Goal: Information Seeking & Learning: Learn about a topic

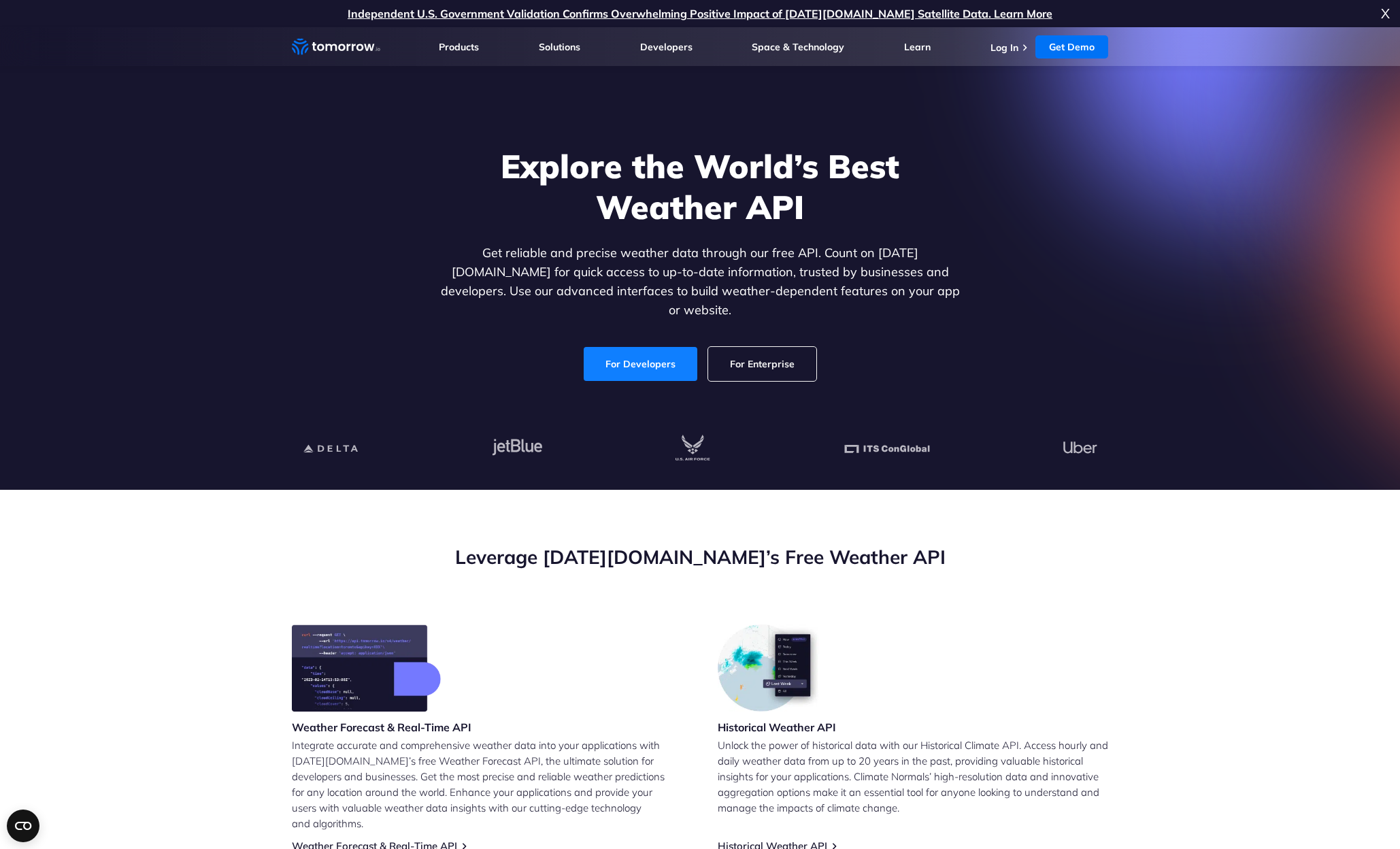
click at [655, 347] on link "For Developers" at bounding box center [640, 363] width 114 height 34
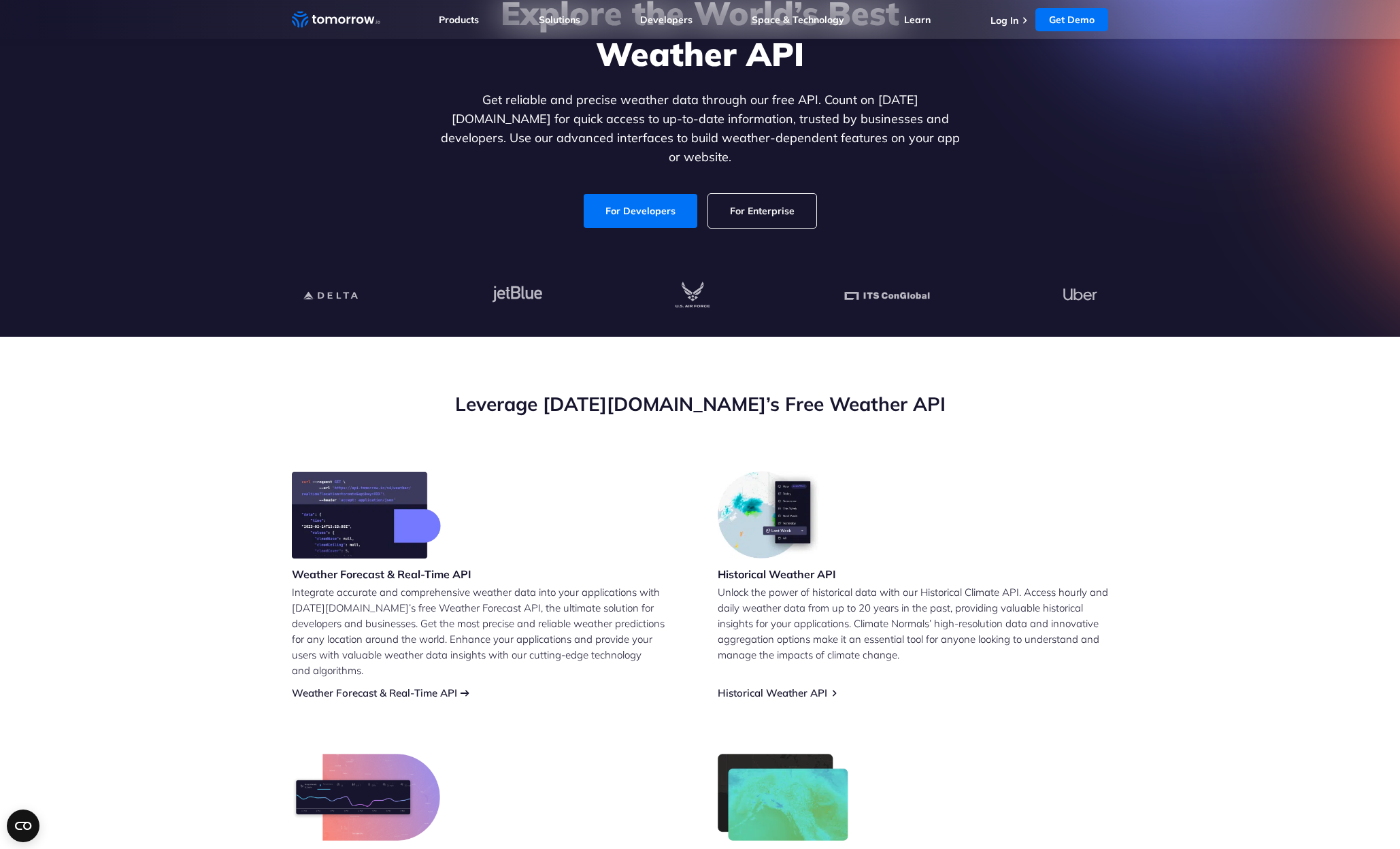
click at [386, 686] on link "Weather Forecast & Real-Time API" at bounding box center [375, 693] width 165 height 13
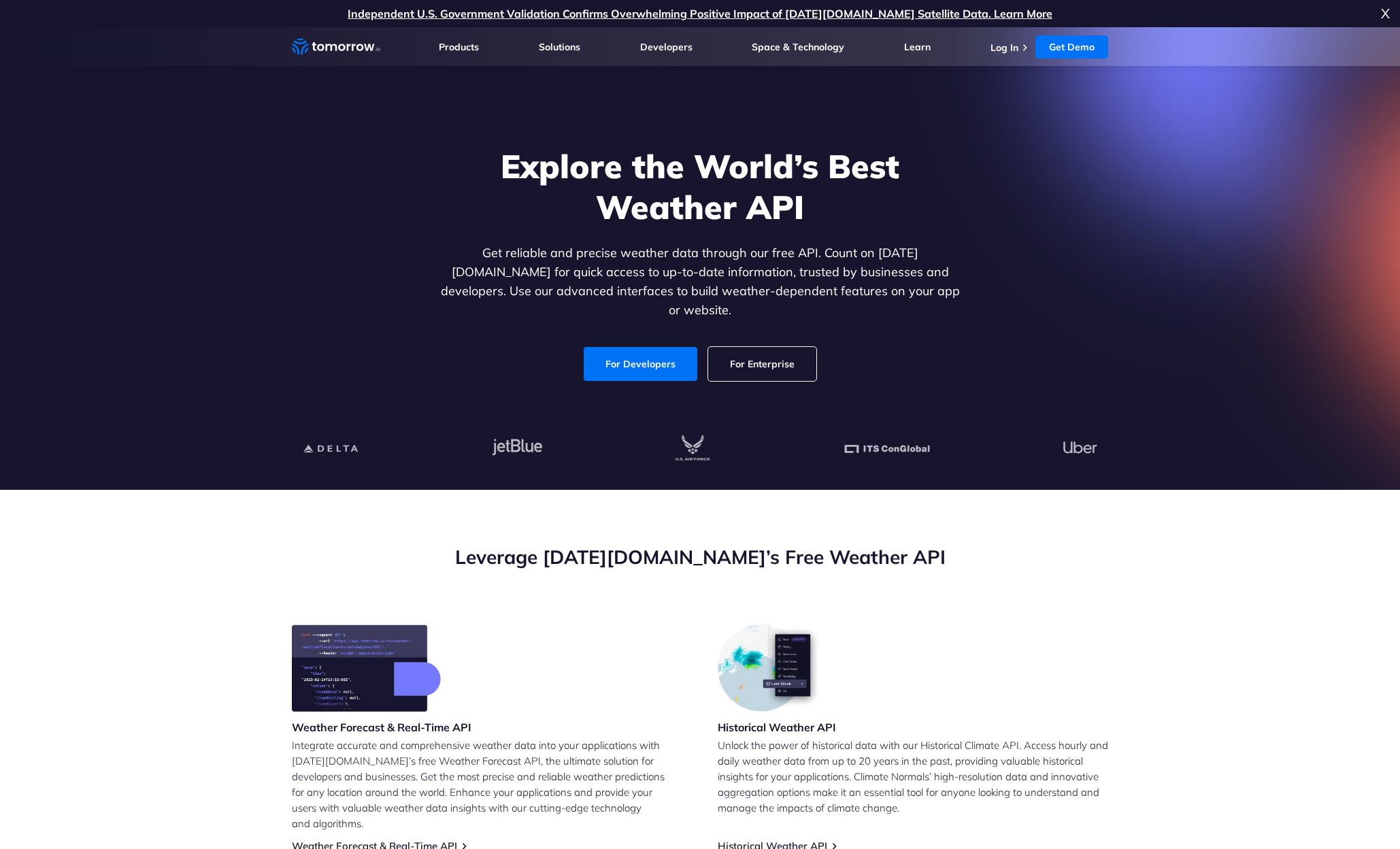
scroll to position [271, 0]
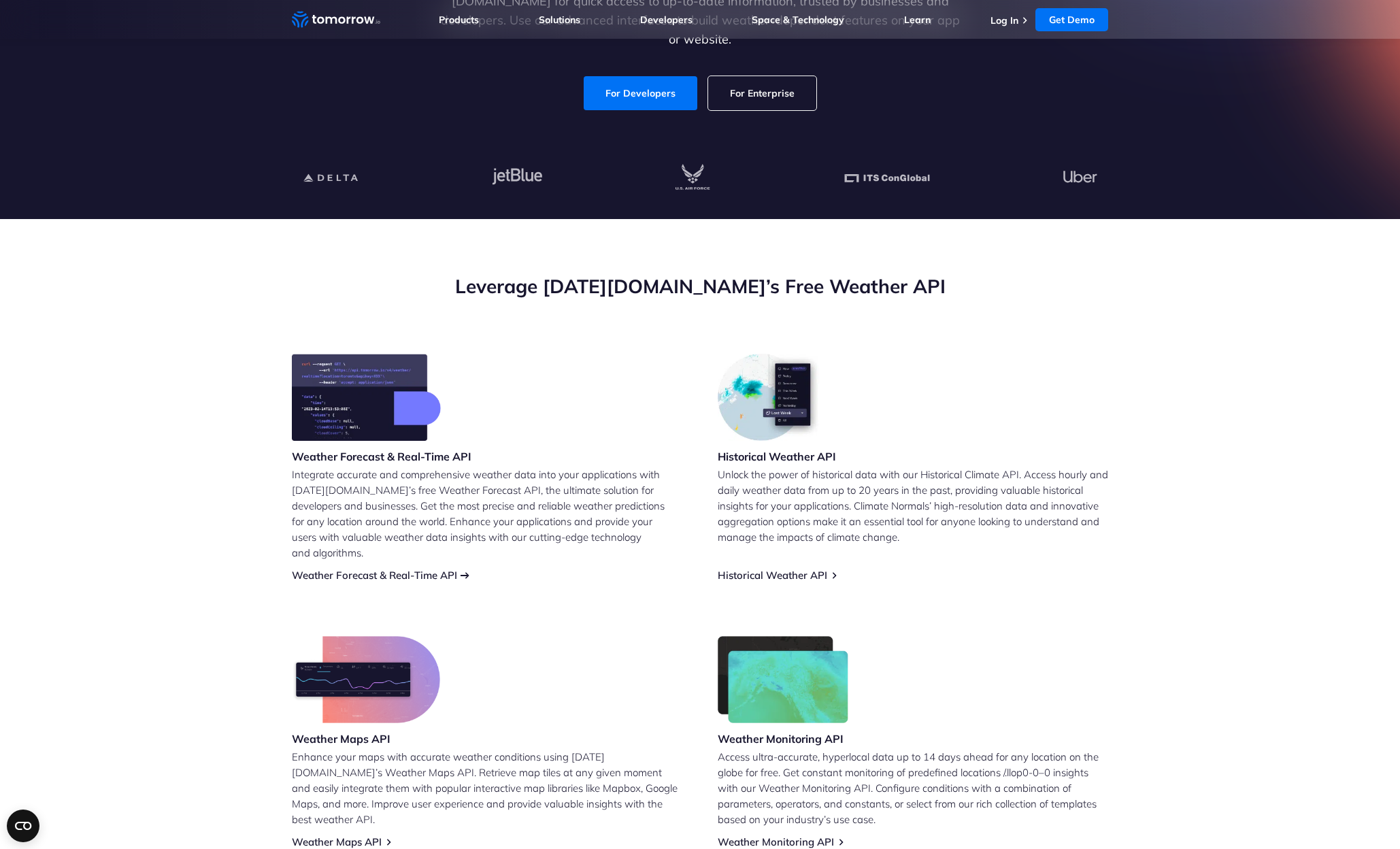
click at [385, 569] on link "Weather Forecast & Real-Time API" at bounding box center [375, 576] width 165 height 13
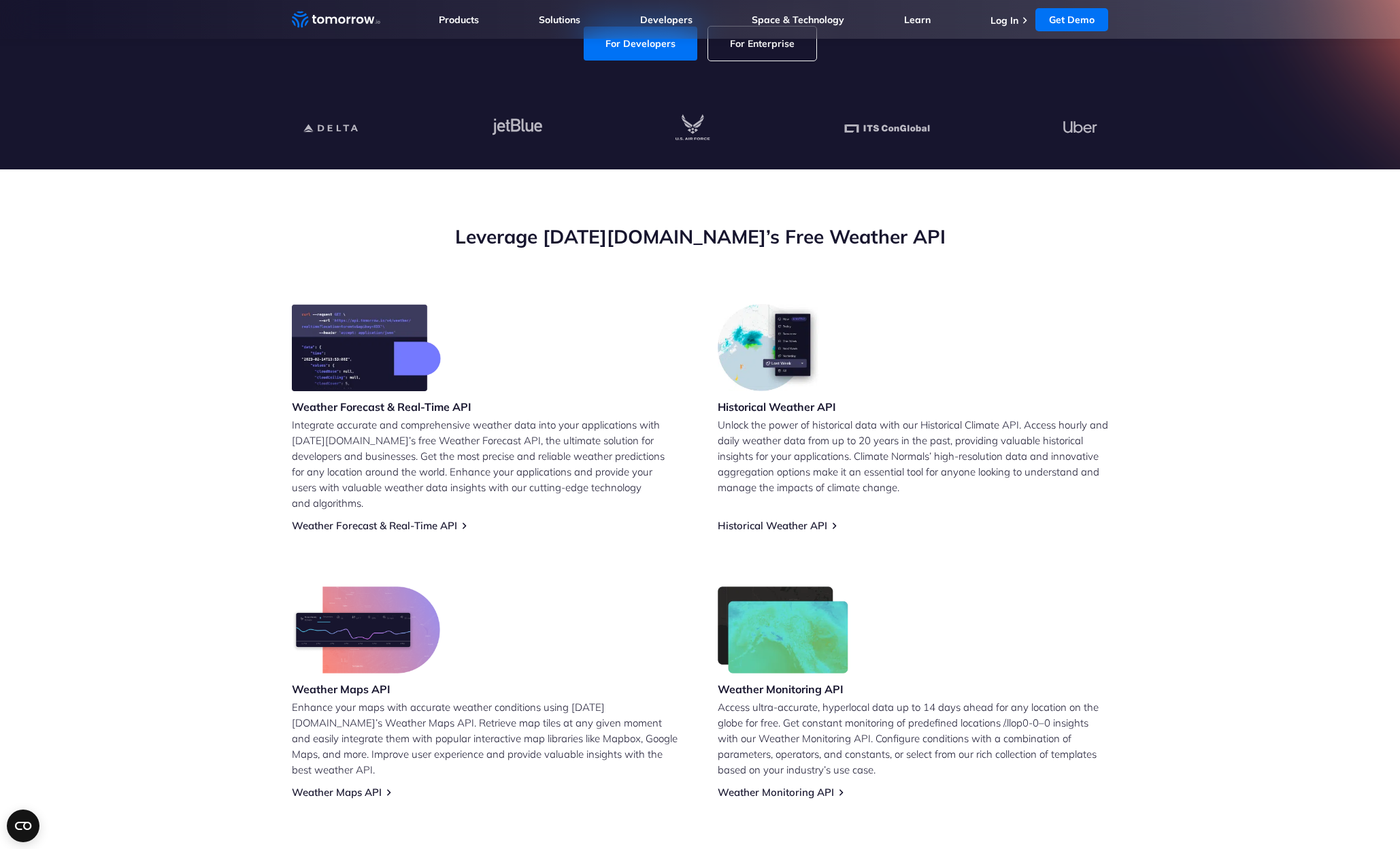
scroll to position [414, 0]
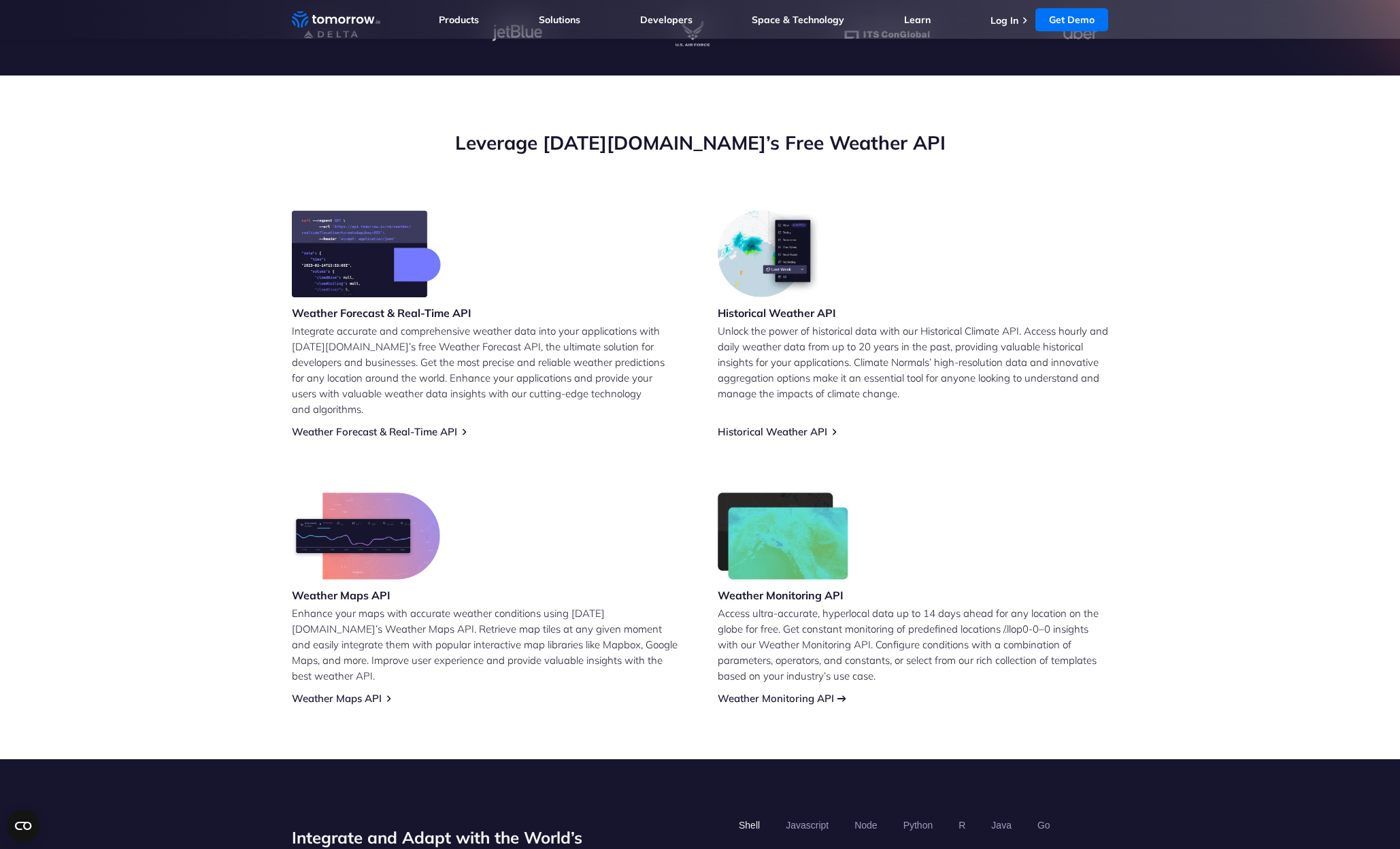
click at [797, 692] on link "Weather Monitoring API" at bounding box center [776, 699] width 117 height 13
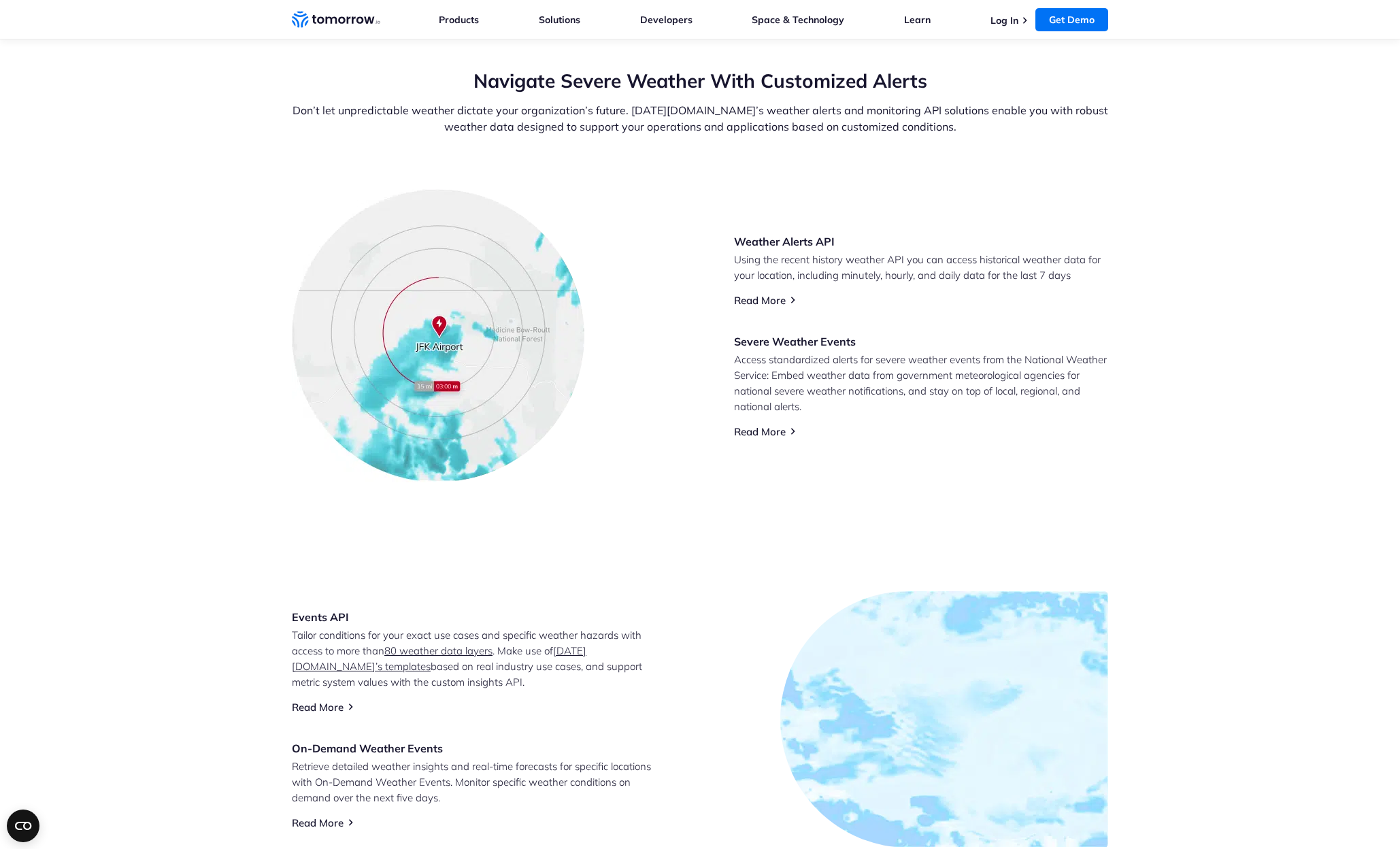
scroll to position [317, 0]
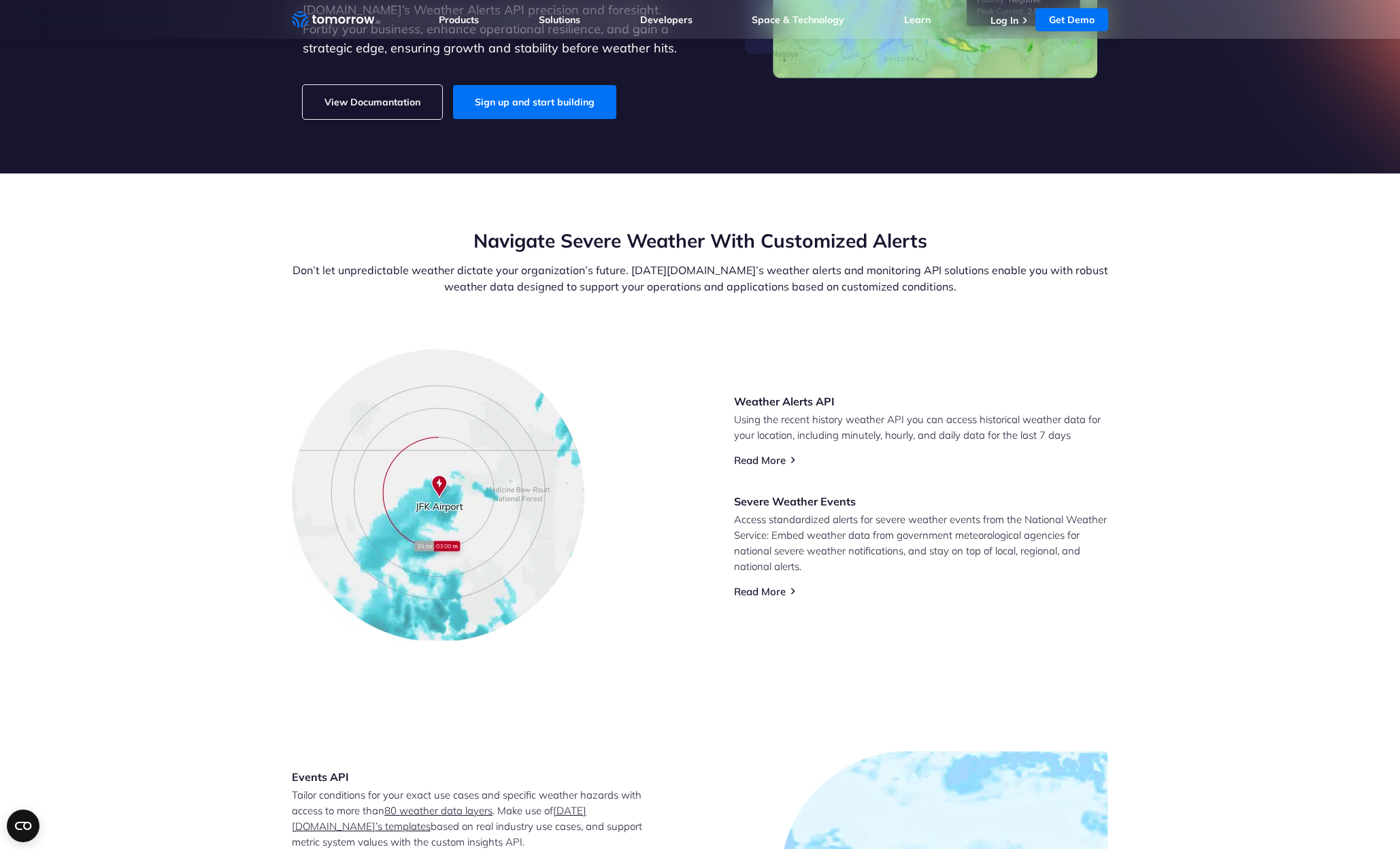
click at [383, 106] on link "View Documantation" at bounding box center [373, 101] width 140 height 34
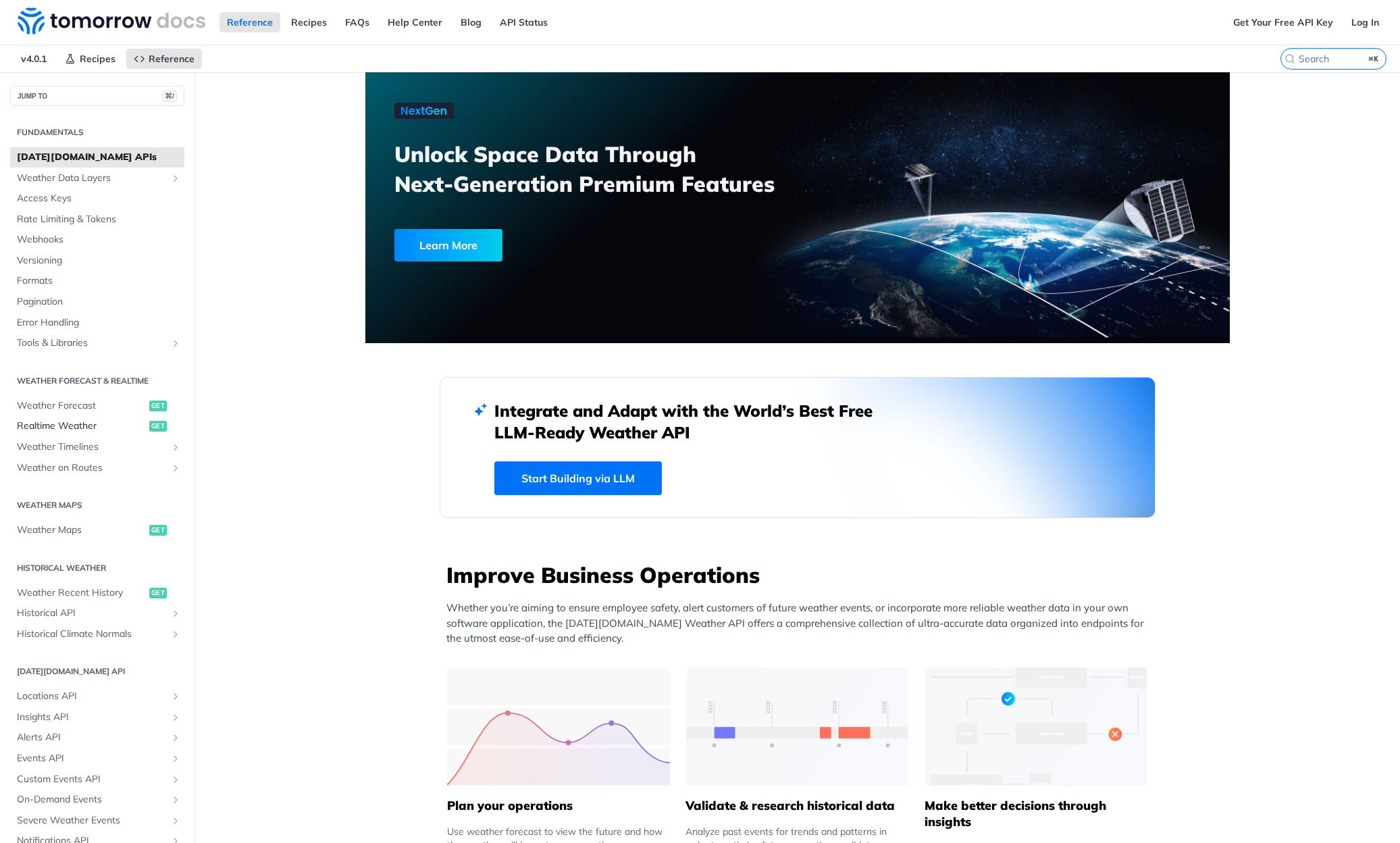
click at [59, 420] on span "Realtime Weather" at bounding box center [81, 426] width 129 height 14
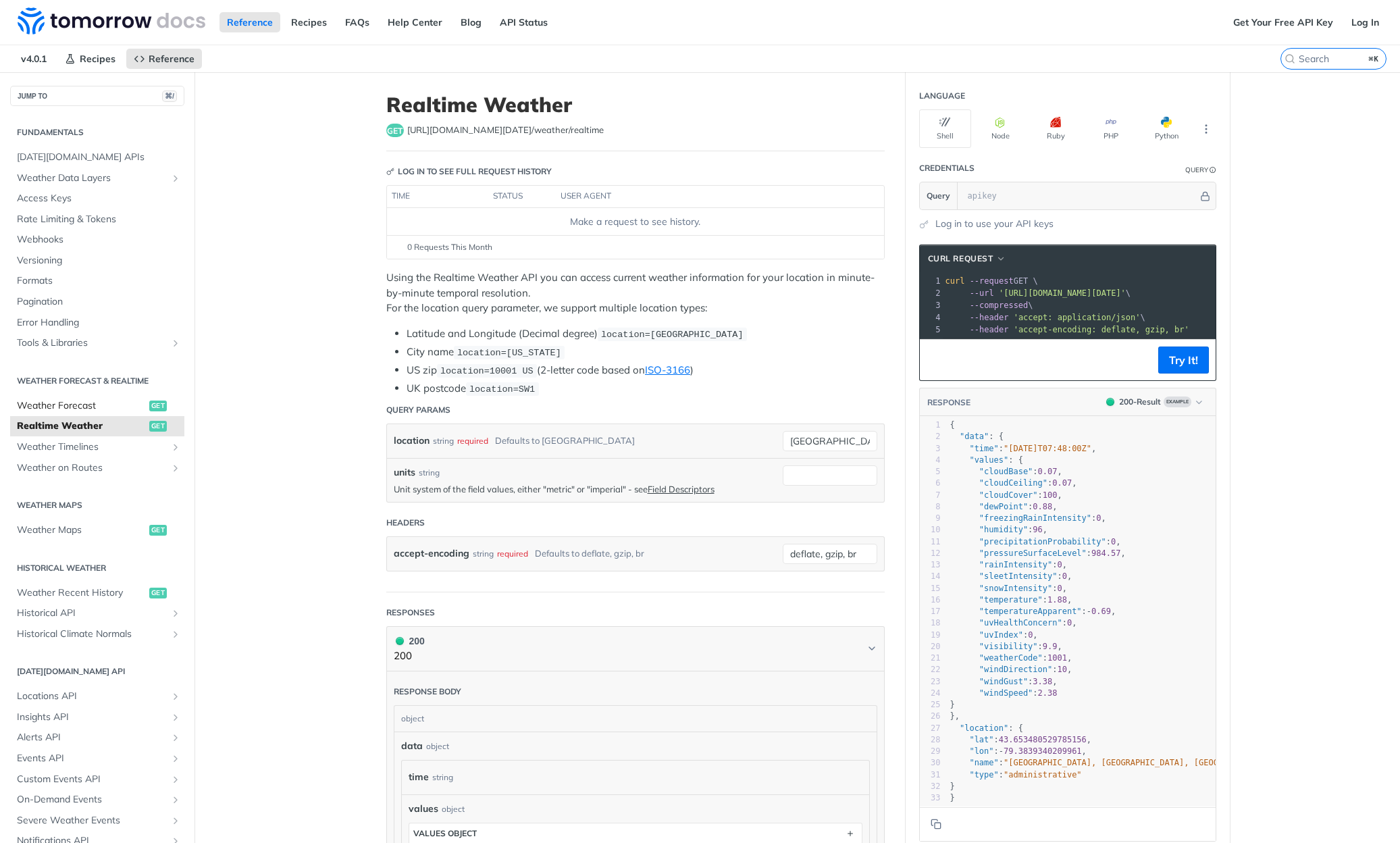
click at [70, 401] on span "Weather Forecast" at bounding box center [81, 406] width 129 height 14
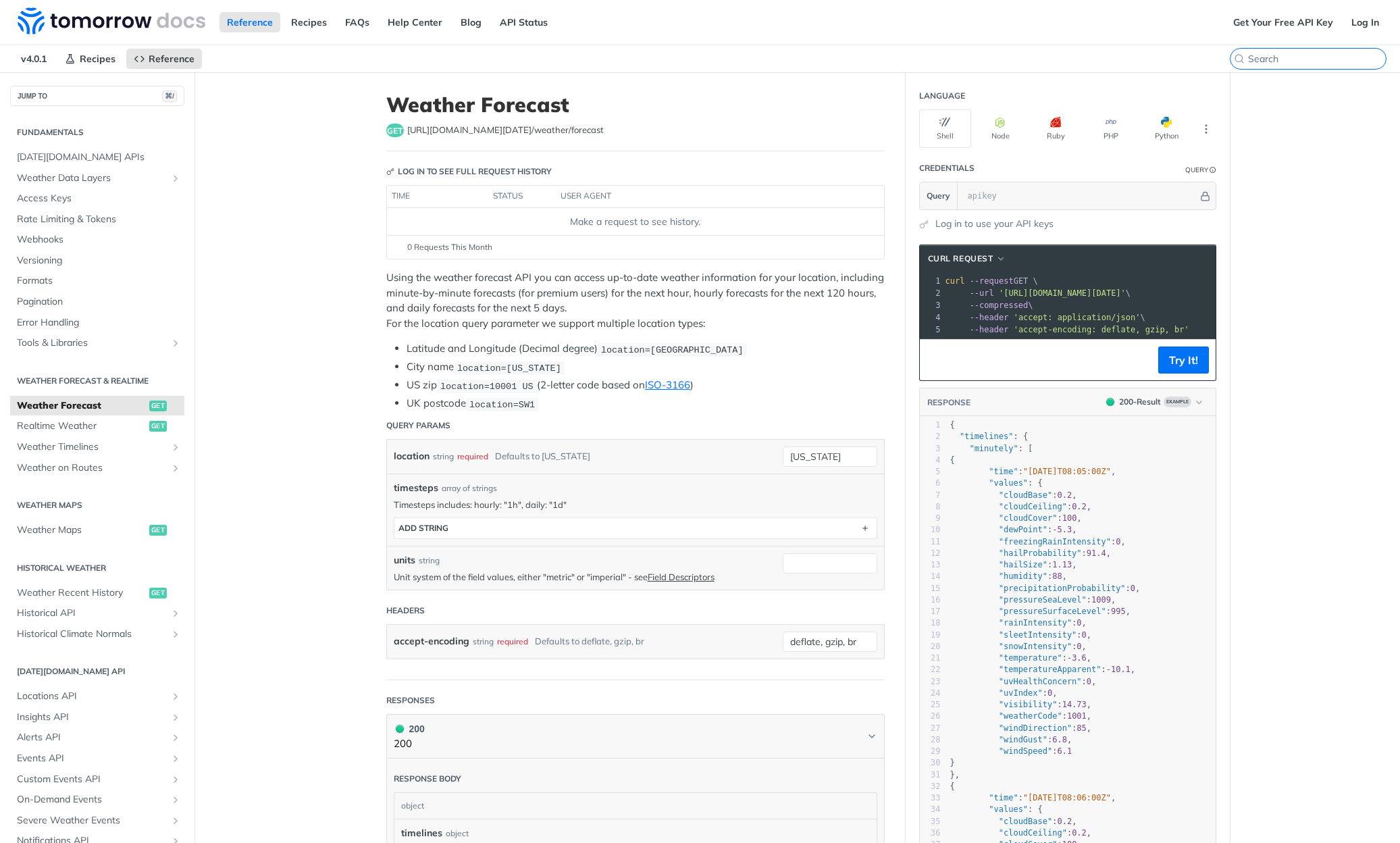
click at [1334, 56] on input "⌘K" at bounding box center [1316, 59] width 138 height 12
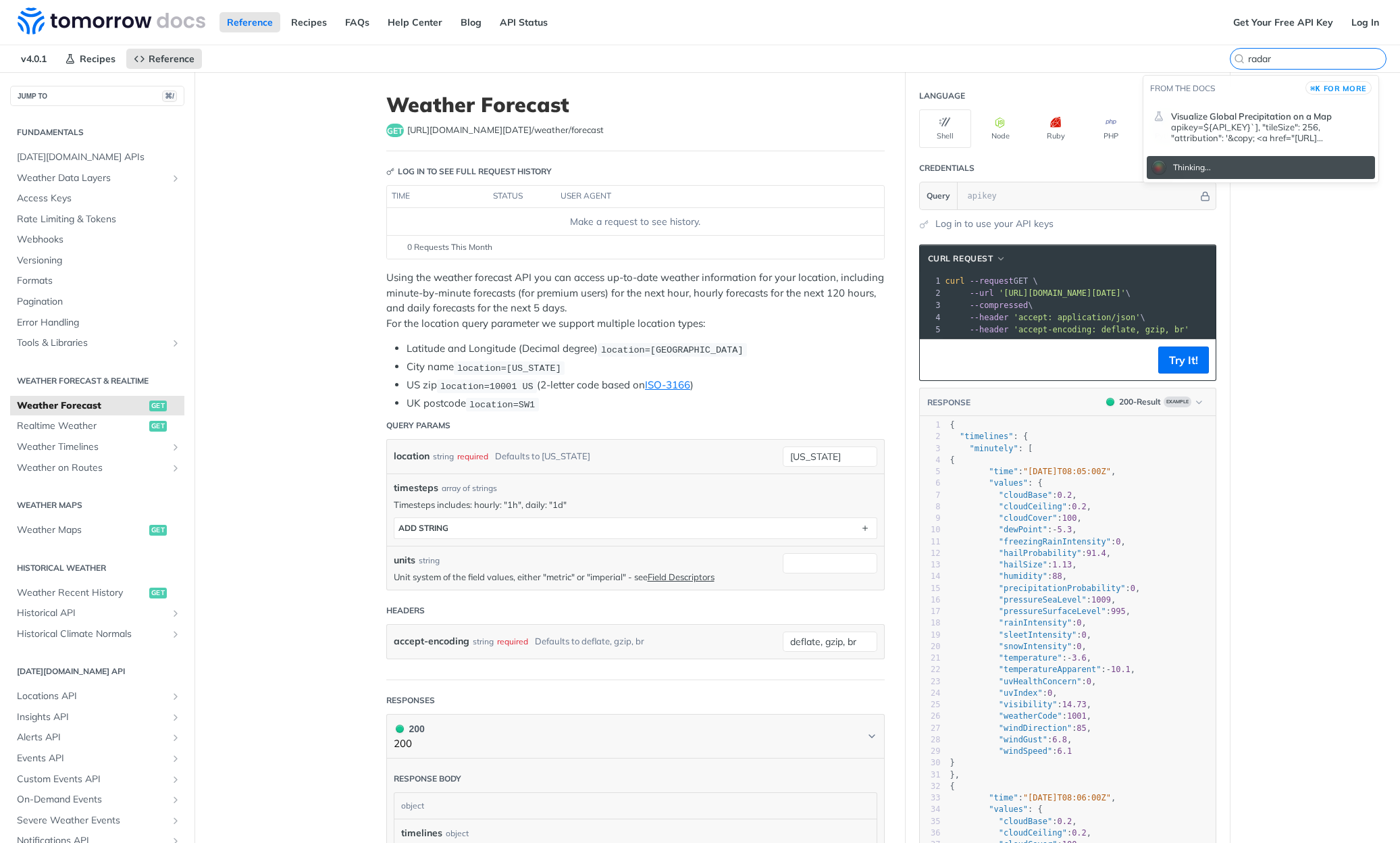
type input "radar"
click at [1200, 116] on span "Visualize Global Precipitation on a Map" at bounding box center [1251, 116] width 161 height 11
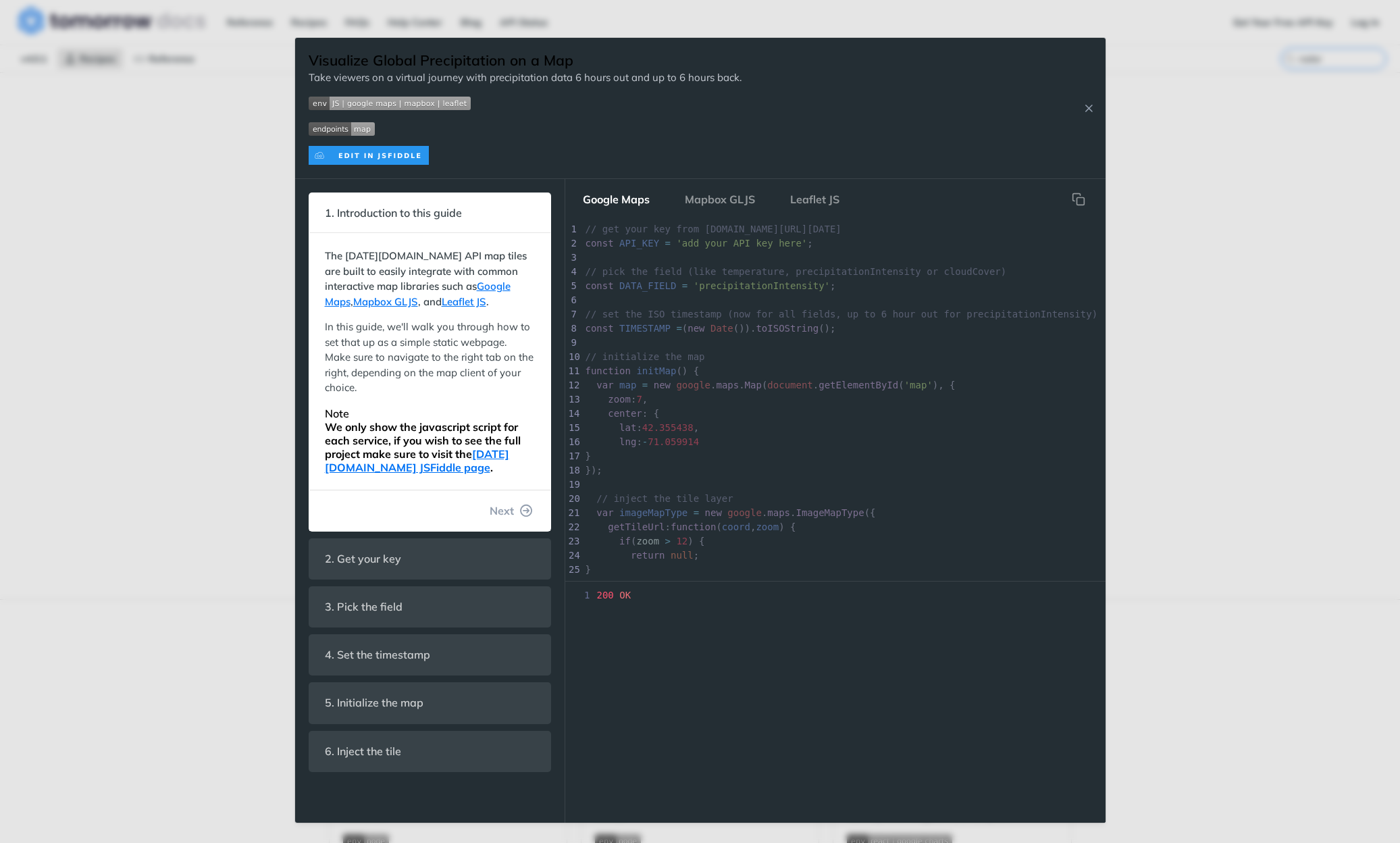
click at [663, 128] on span "Expand image" at bounding box center [525, 129] width 433 height 16
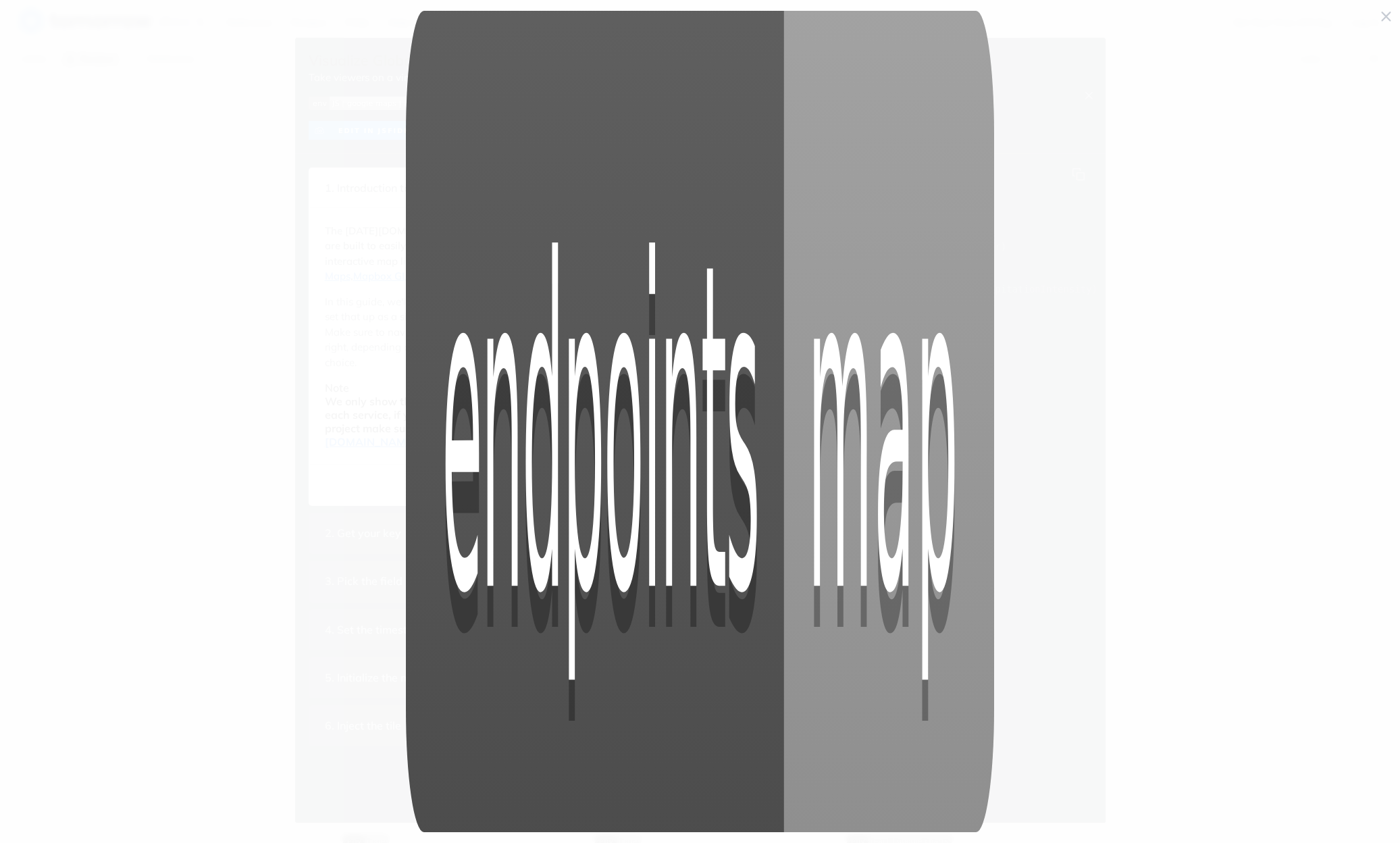
click at [1007, 254] on span "Collapse image" at bounding box center [700, 422] width 1400 height 843
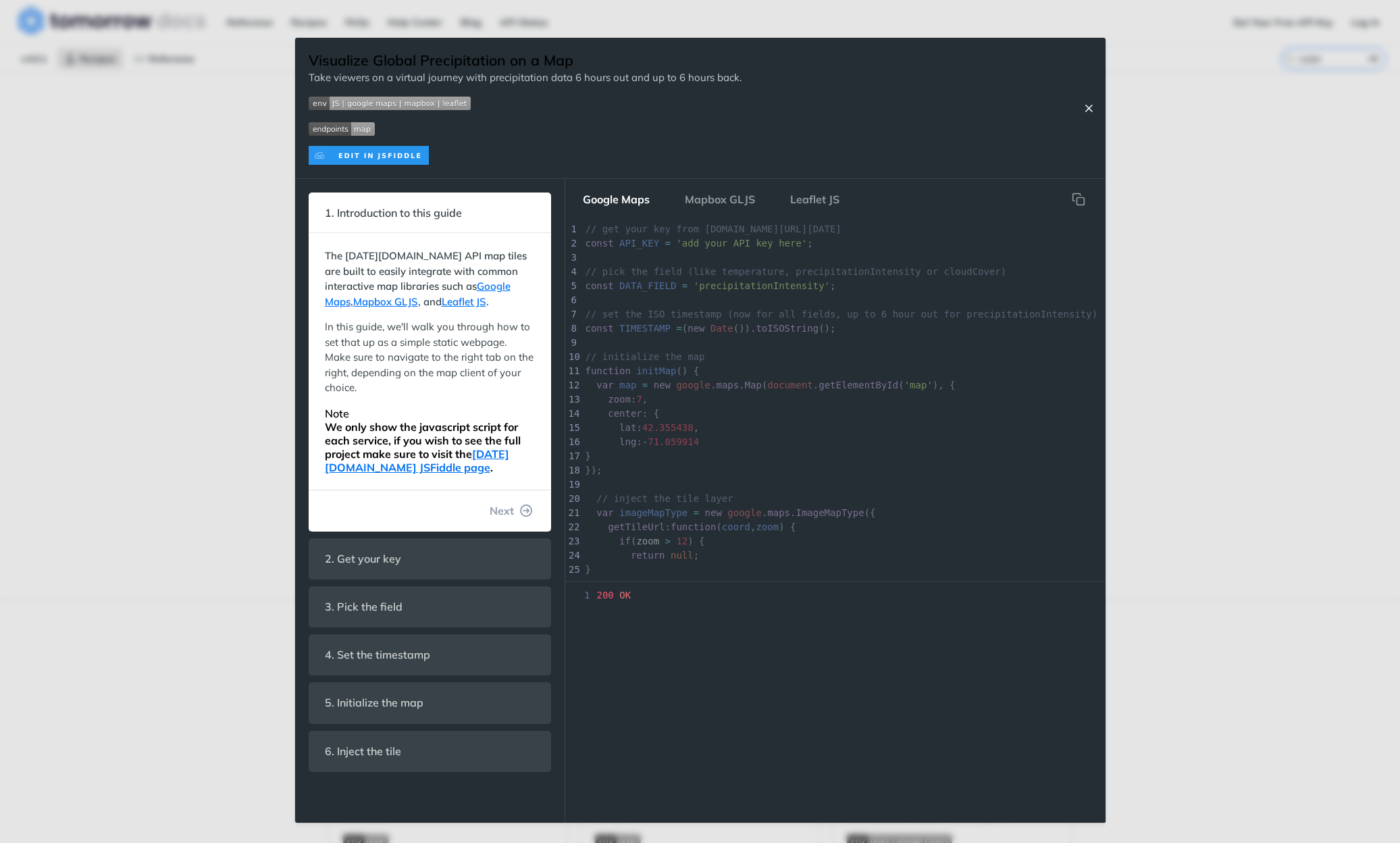
click at [1091, 102] on icon "Close Recipe" at bounding box center [1089, 108] width 12 height 12
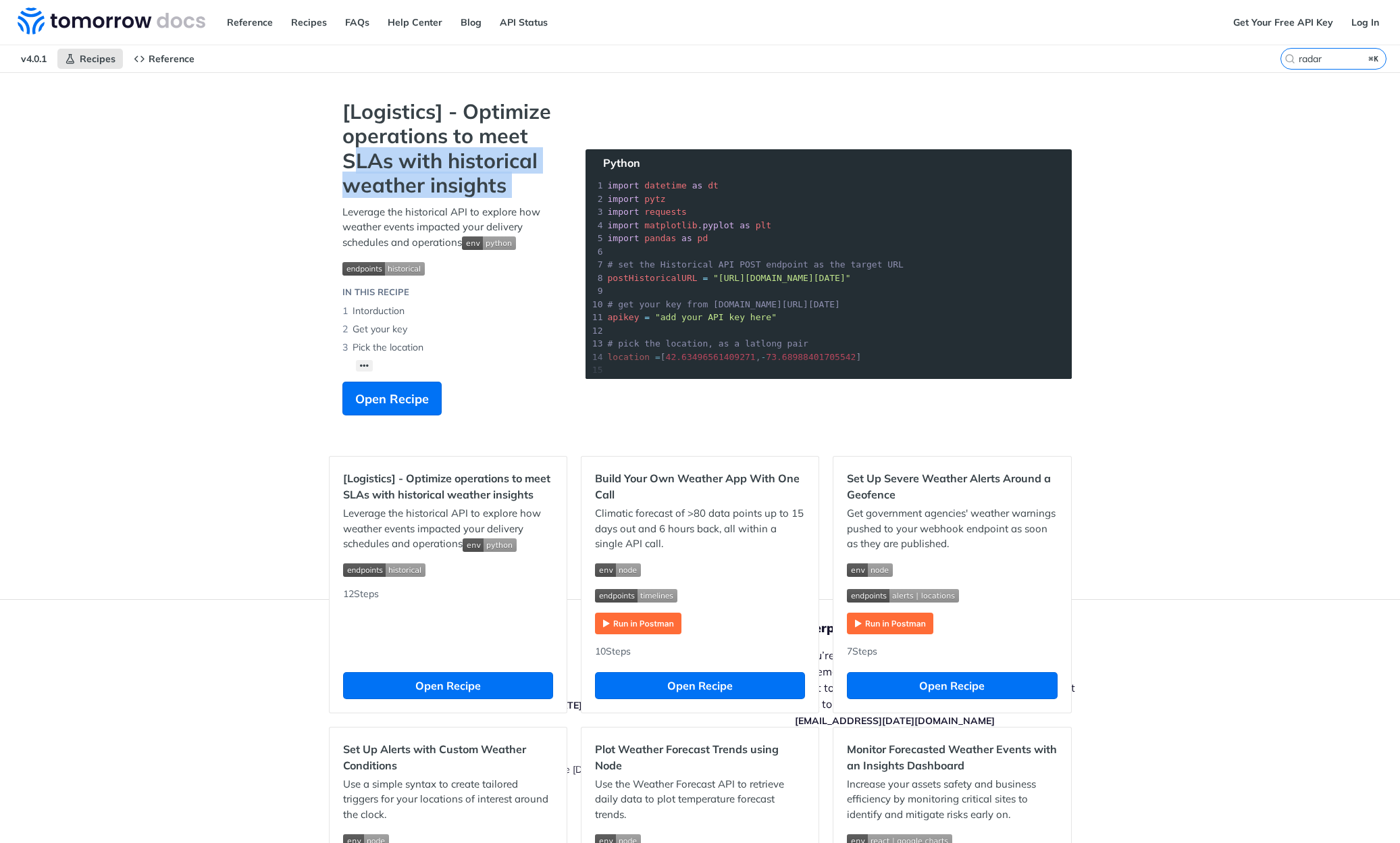
drag, startPoint x: 351, startPoint y: 150, endPoint x: 439, endPoint y: 201, distance: 101.7
click at [439, 201] on div "[Logistics] - Optimize operations to meet SLAs with historical weather insights…" at bounding box center [451, 264] width 243 height 329
click at [166, 56] on span "Reference" at bounding box center [171, 59] width 46 height 12
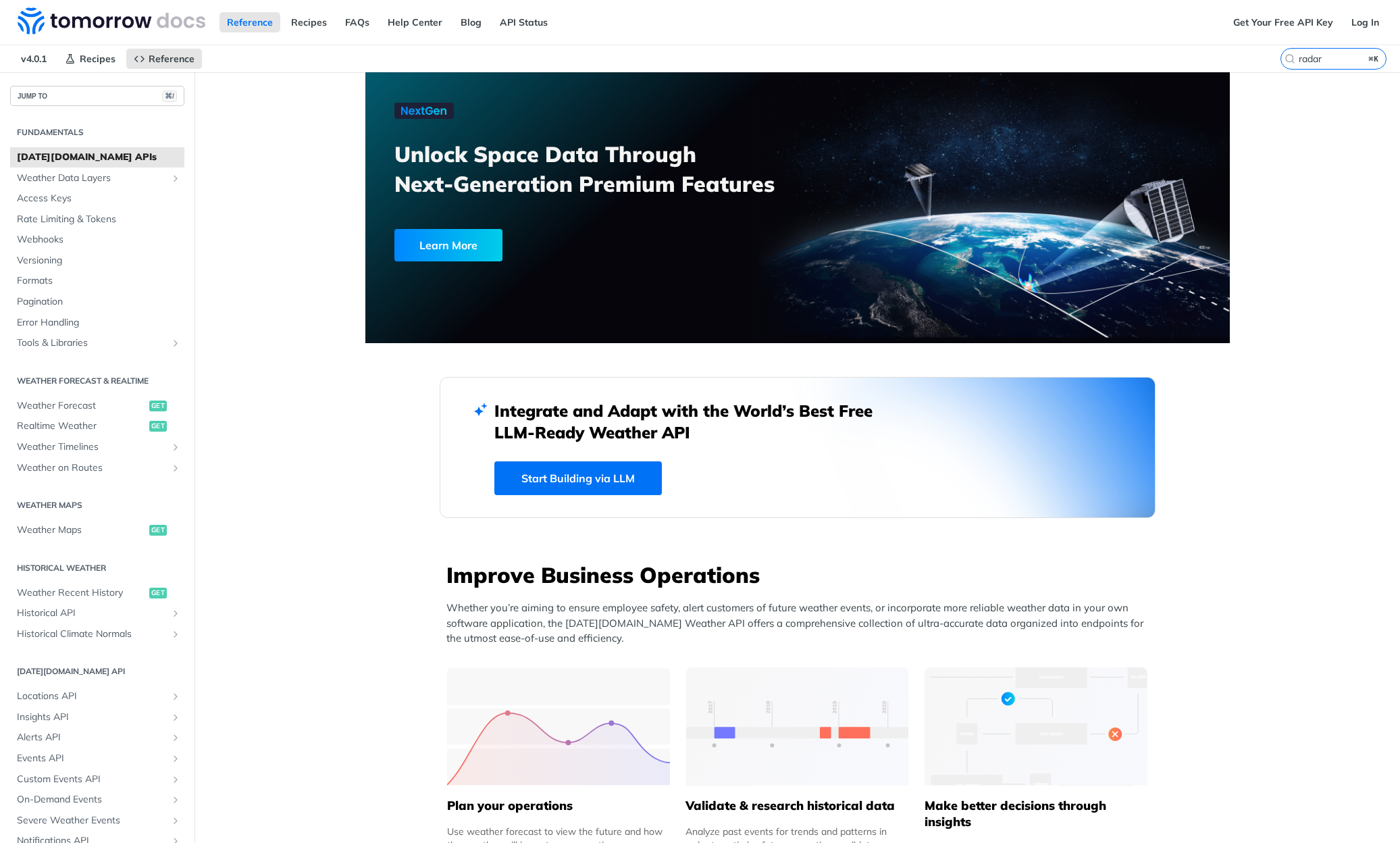
click at [61, 99] on button "JUMP TO ⌘/" at bounding box center [97, 96] width 174 height 20
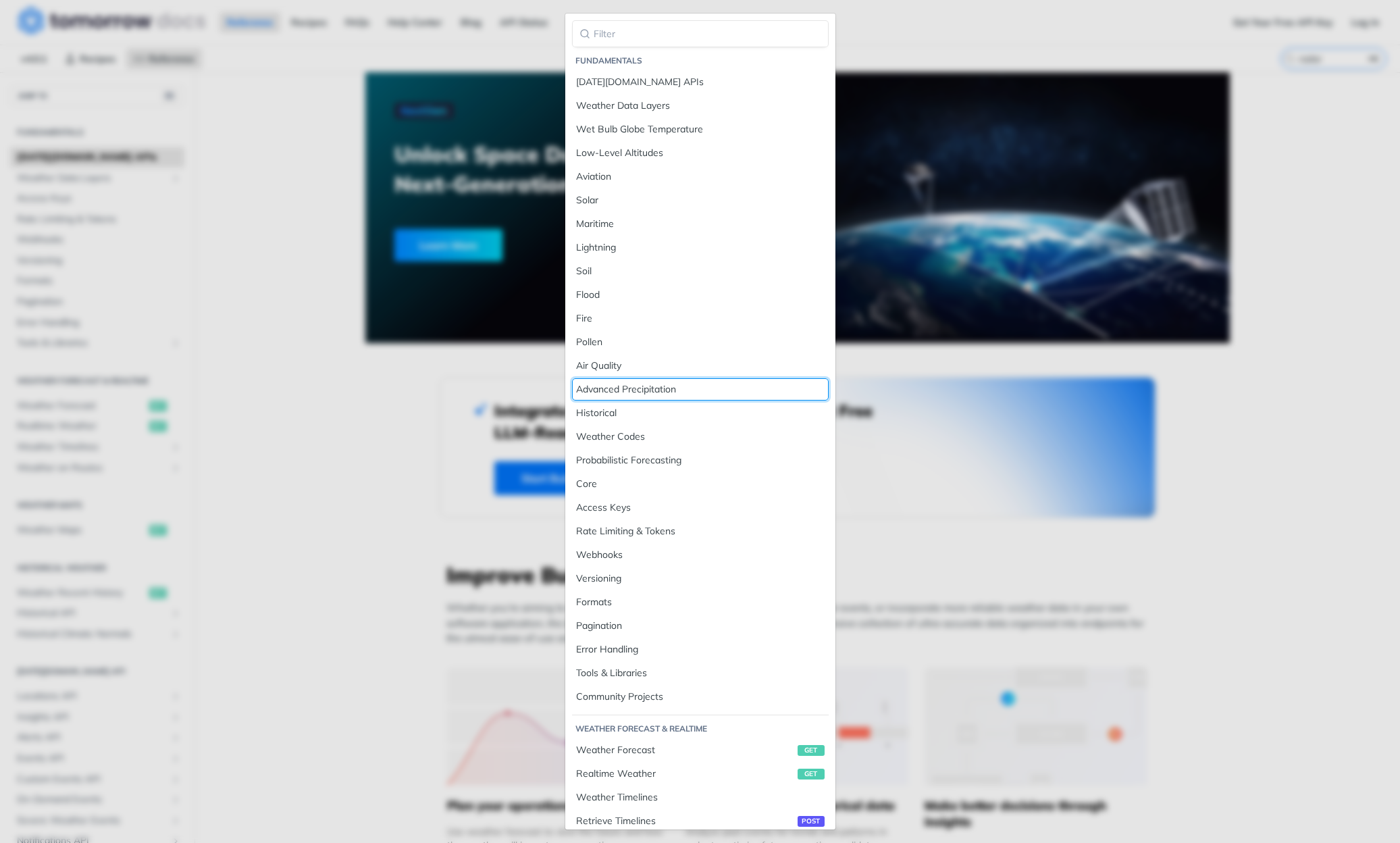
click at [639, 392] on div "Advanced Precipitation" at bounding box center [701, 389] width 249 height 14
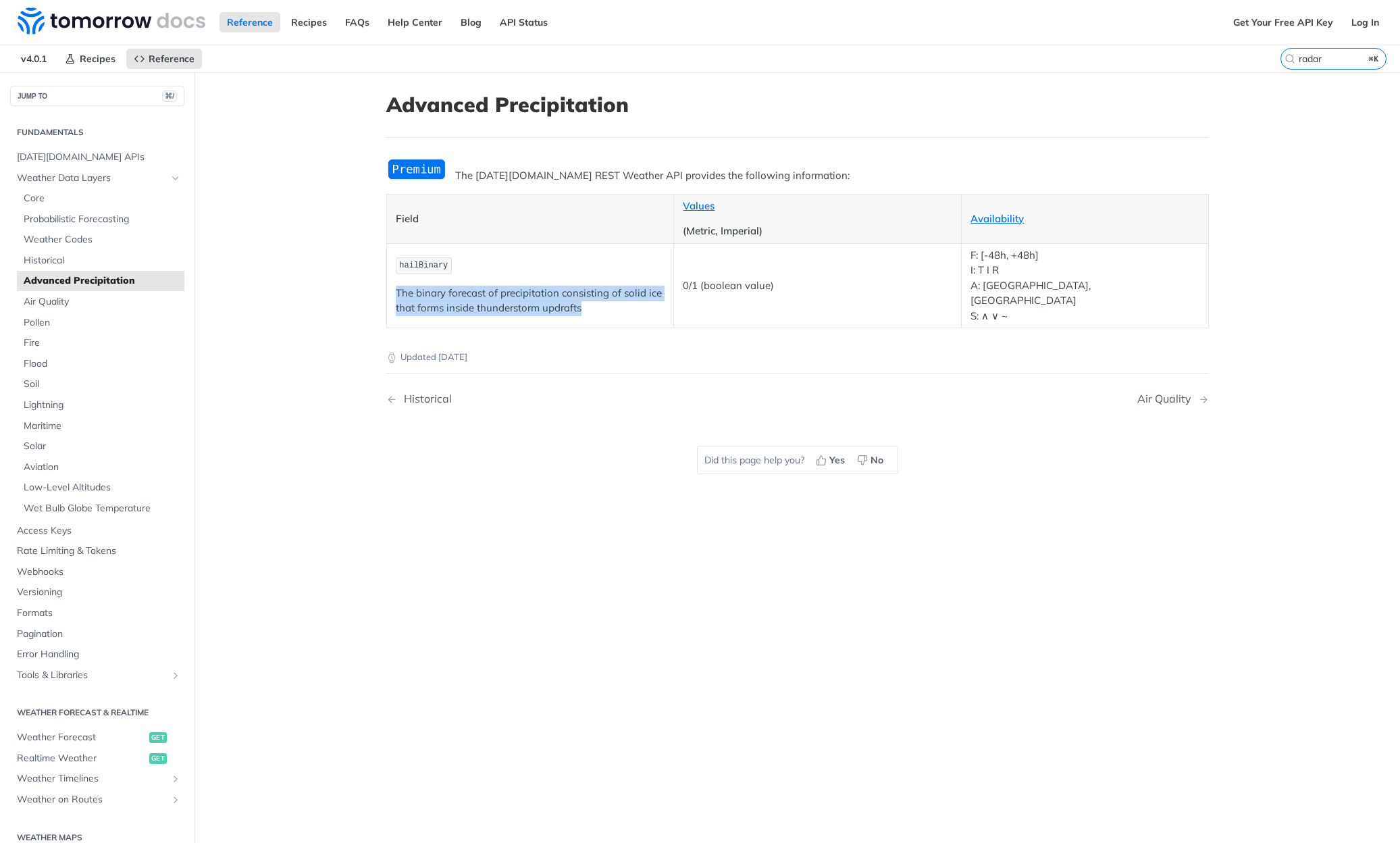
drag, startPoint x: 431, startPoint y: 273, endPoint x: 582, endPoint y: 294, distance: 152.5
click at [582, 294] on td "hailBinary The binary forecast of precipitation consisting of solid ice that fo…" at bounding box center [530, 285] width 288 height 85
click at [606, 295] on p "The binary forecast of precipitation consisting of solid ice that forms inside …" at bounding box center [530, 301] width 269 height 31
click at [49, 181] on span "Weather Data Layers" at bounding box center [92, 178] width 150 height 14
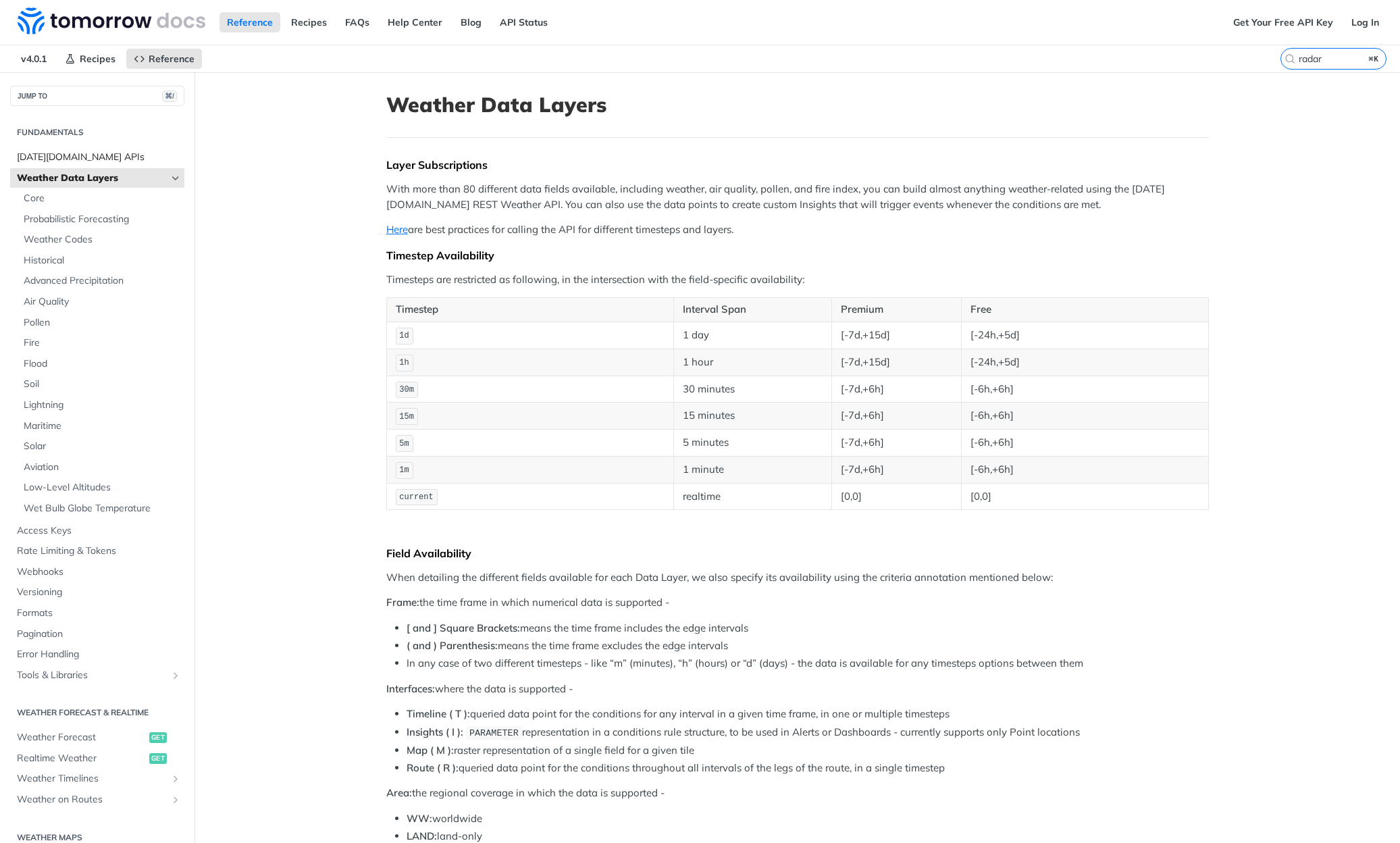
click at [59, 155] on span "[DATE][DOMAIN_NAME] APIs" at bounding box center [99, 157] width 164 height 14
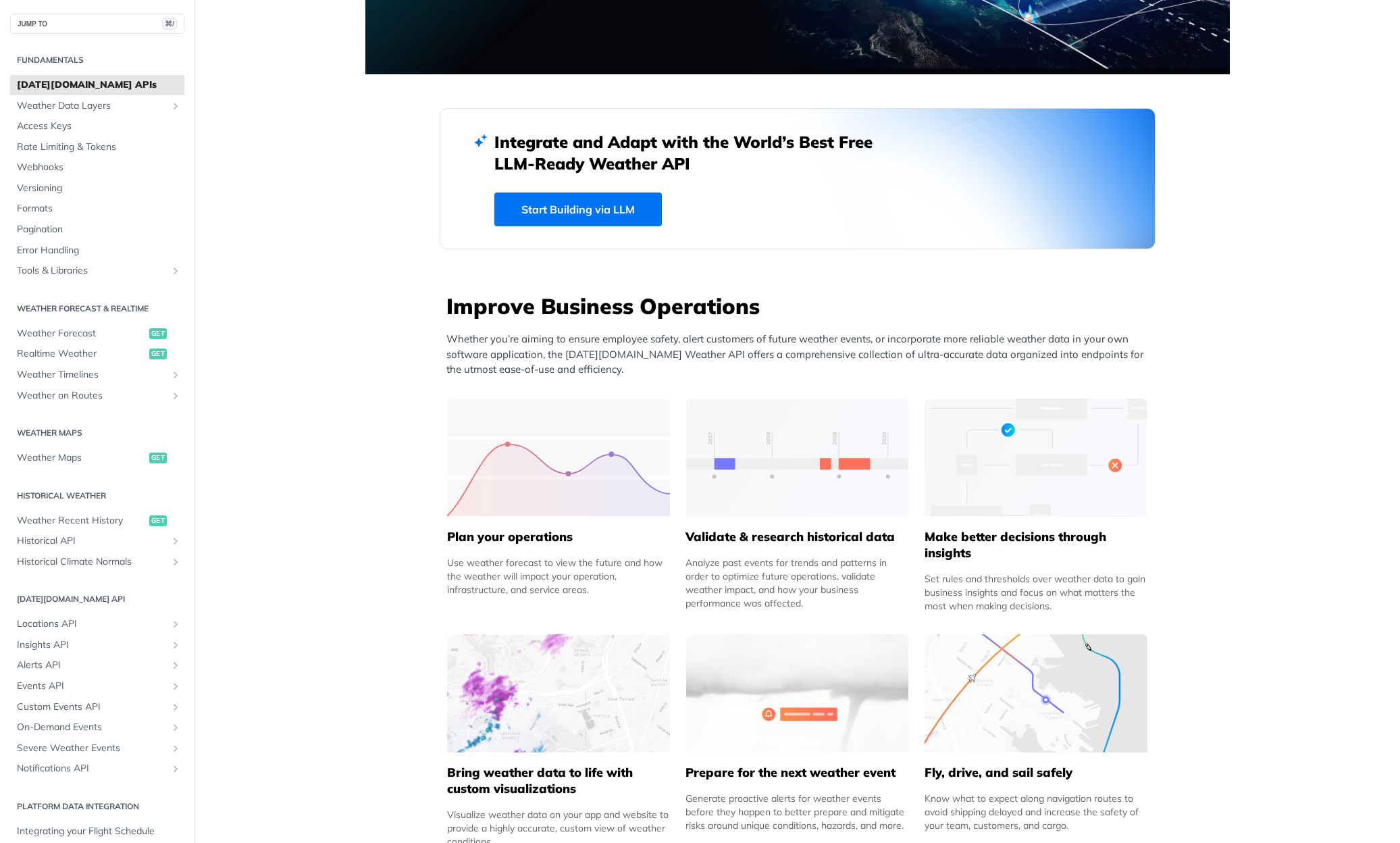
scroll to position [417, 0]
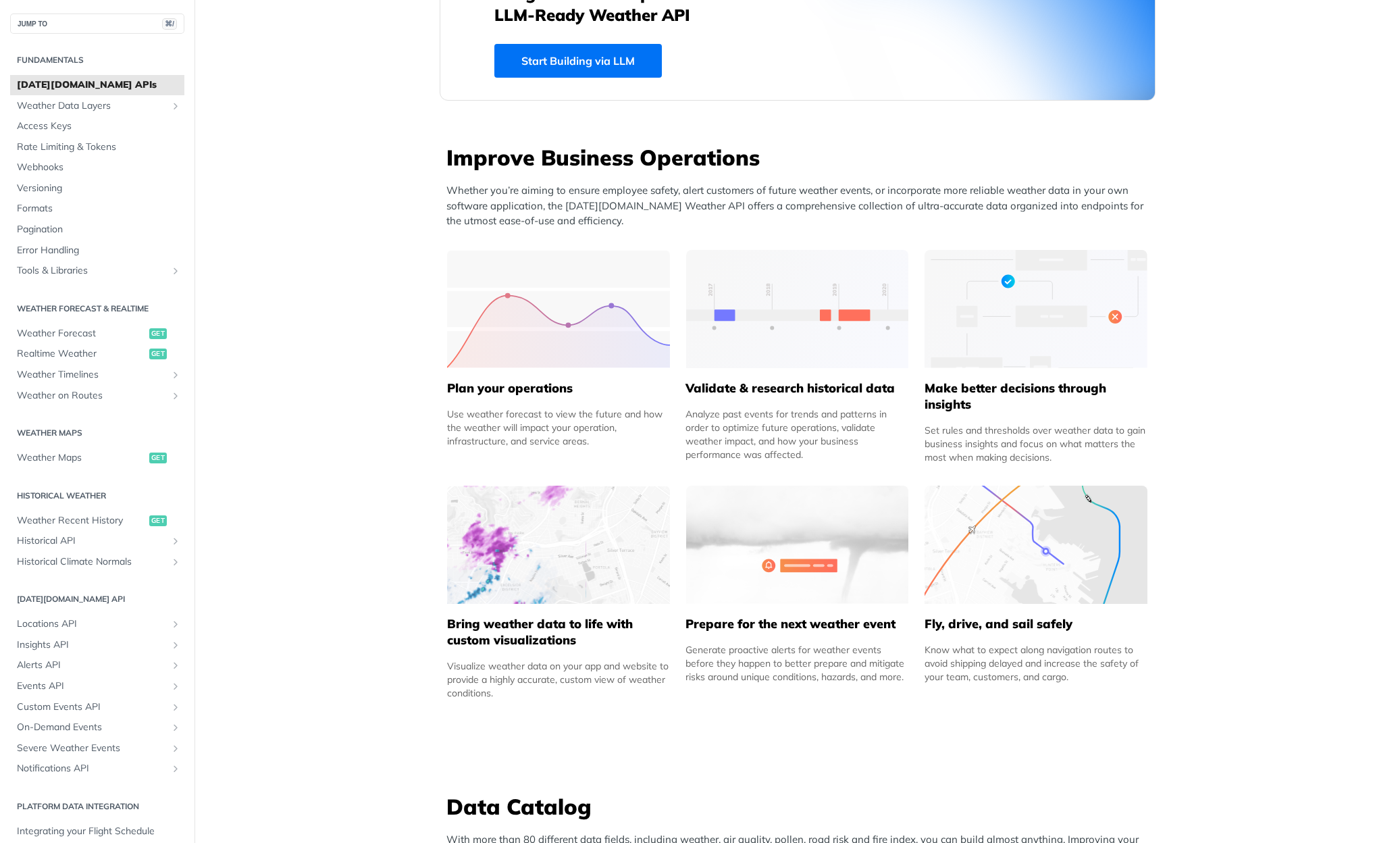
click at [537, 528] on img at bounding box center [559, 544] width 223 height 118
click at [544, 627] on h5 "Bring weather data to life with custom visualizations" at bounding box center [559, 632] width 223 height 32
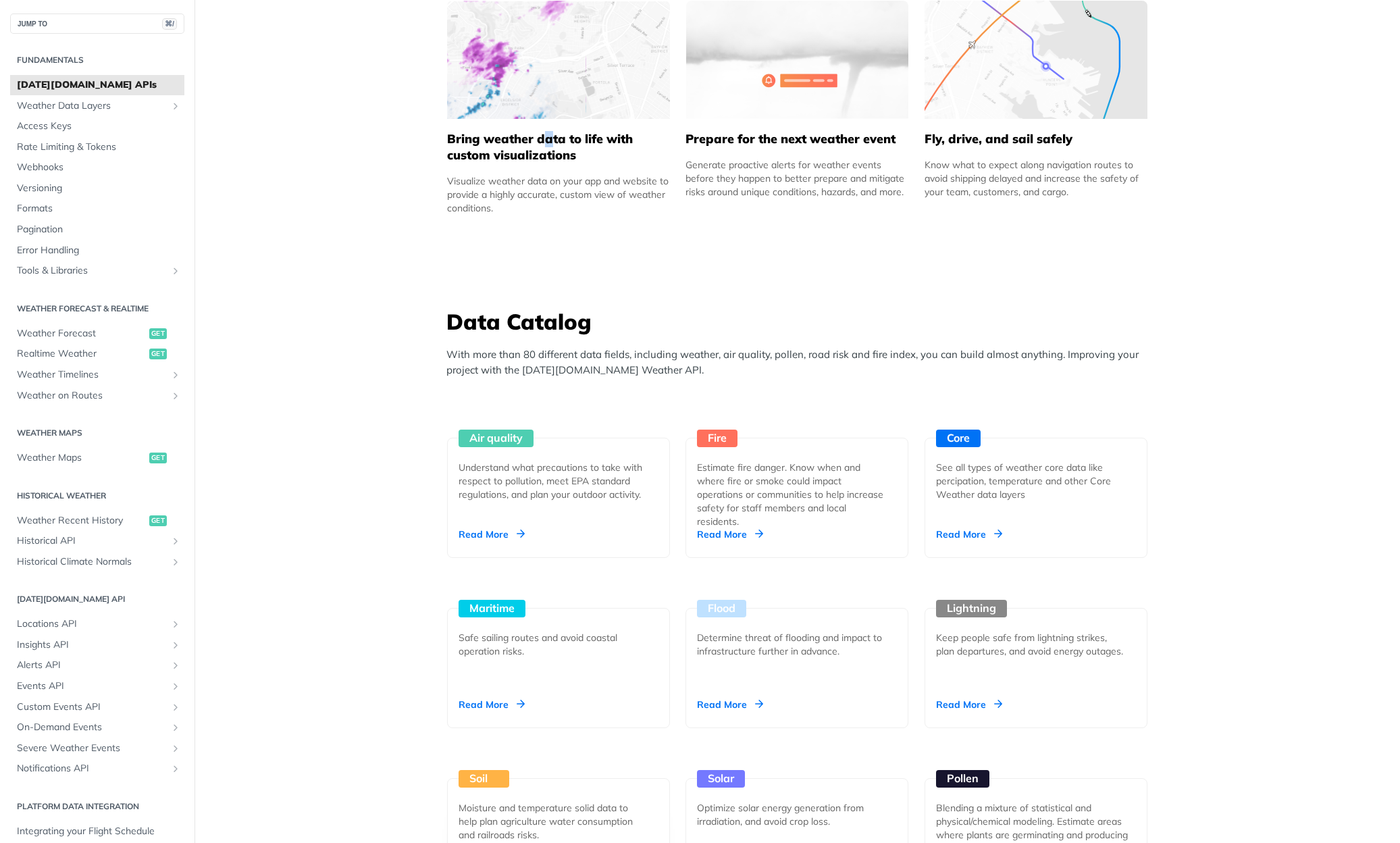
scroll to position [1091, 0]
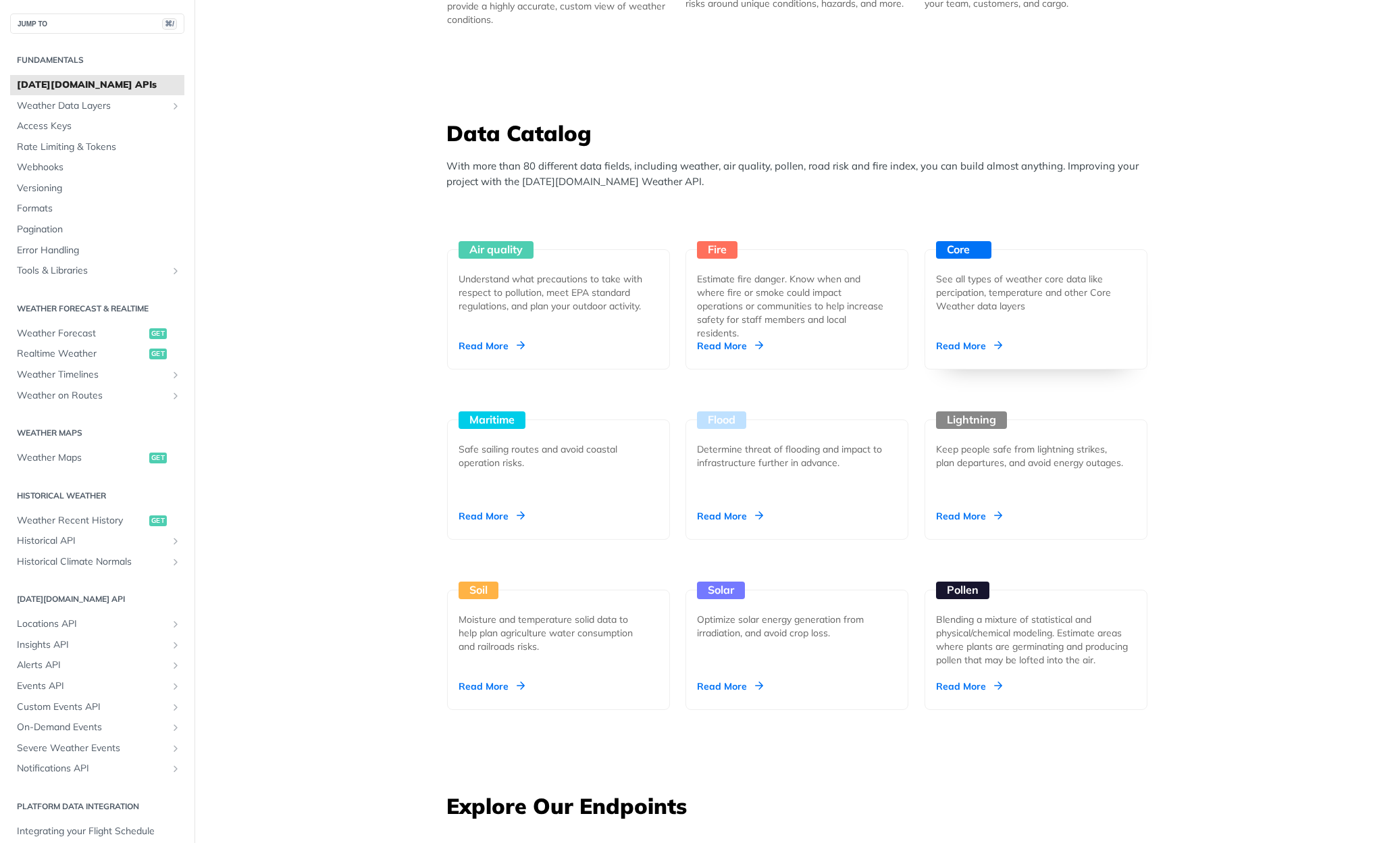
click at [955, 345] on div "Read More" at bounding box center [969, 346] width 66 height 14
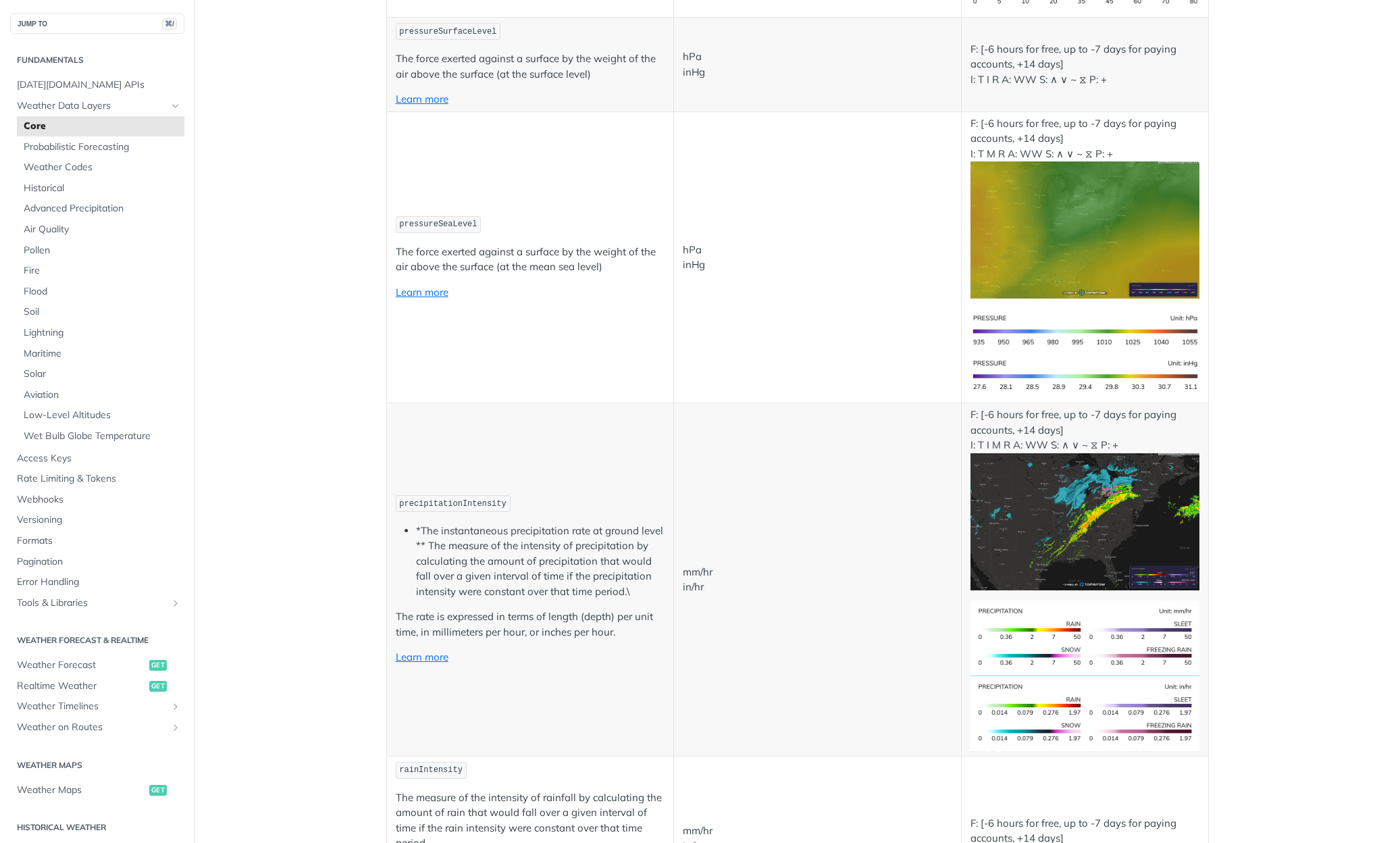
scroll to position [2188, 0]
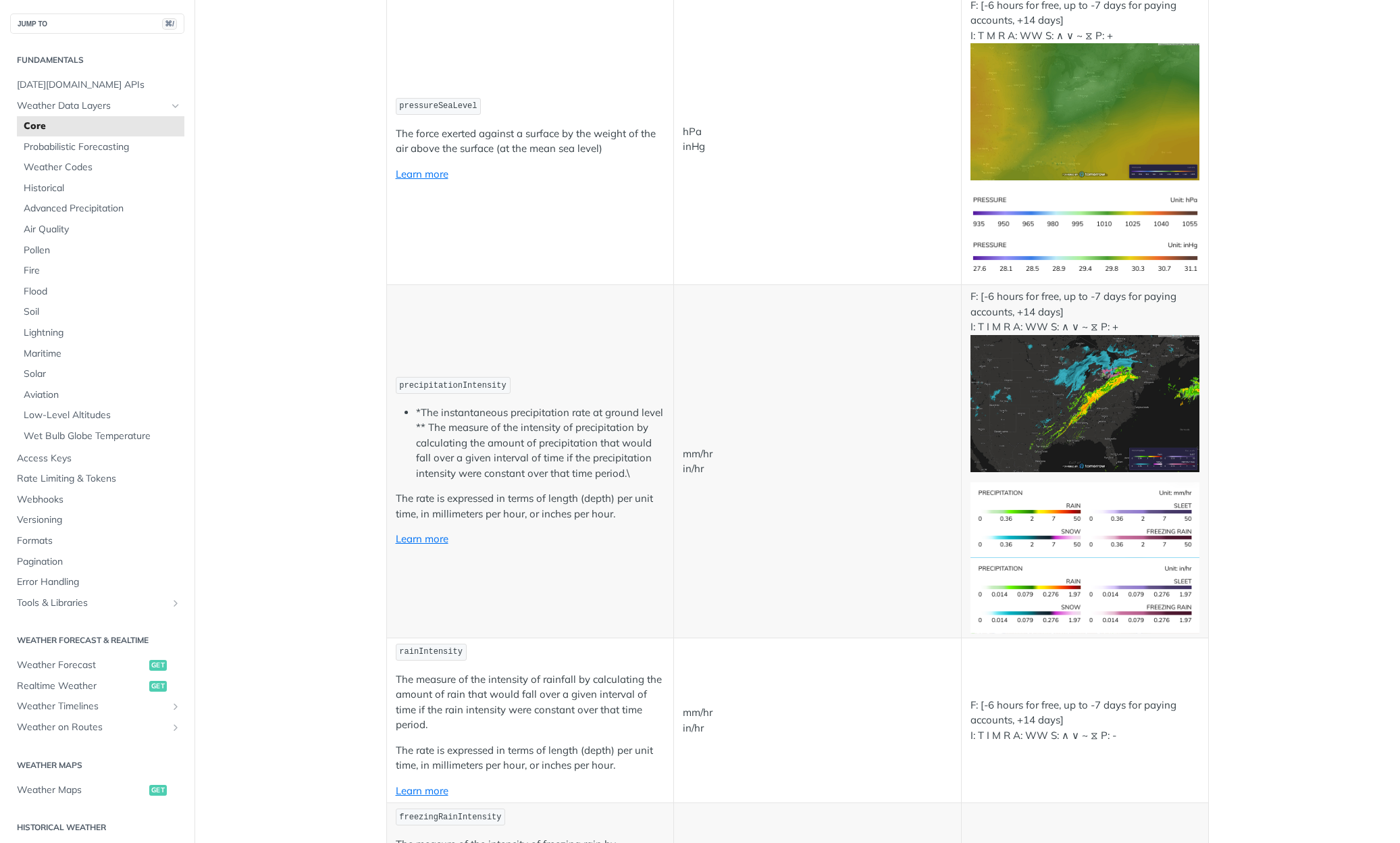
click at [553, 495] on p "The rate is expressed in terms of length (depth) per unit time, in millimeters …" at bounding box center [530, 506] width 269 height 31
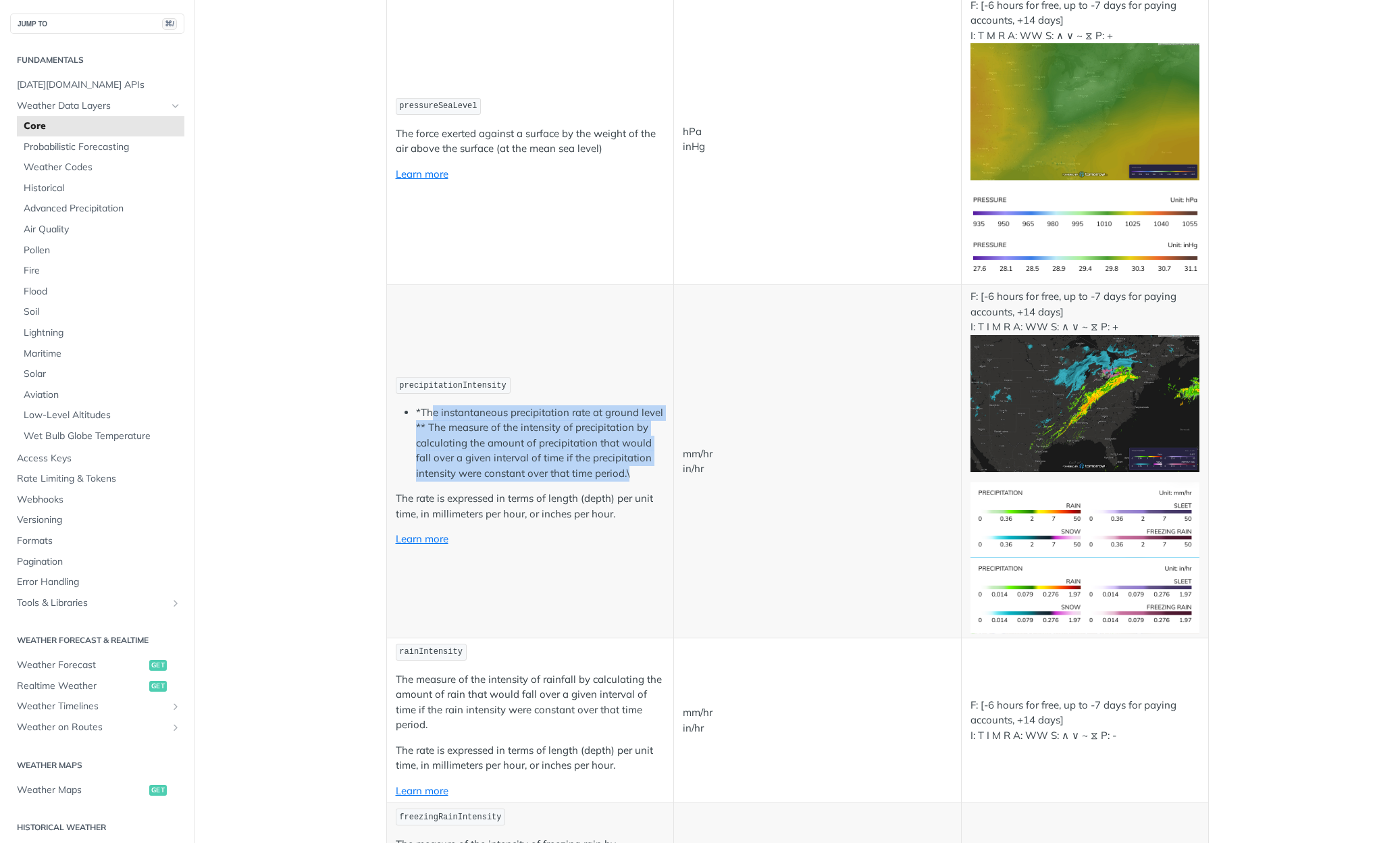
drag, startPoint x: 427, startPoint y: 399, endPoint x: 627, endPoint y: 454, distance: 207.4
click at [627, 454] on li "*The instantaneous precipitation rate at ground level ** The measure of the int…" at bounding box center [540, 443] width 249 height 76
drag, startPoint x: 639, startPoint y: 454, endPoint x: 419, endPoint y: 394, distance: 228.0
click at [416, 388] on td "precipitationIntensity *The instantaneous precipitation rate at ground level **…" at bounding box center [530, 462] width 288 height 354
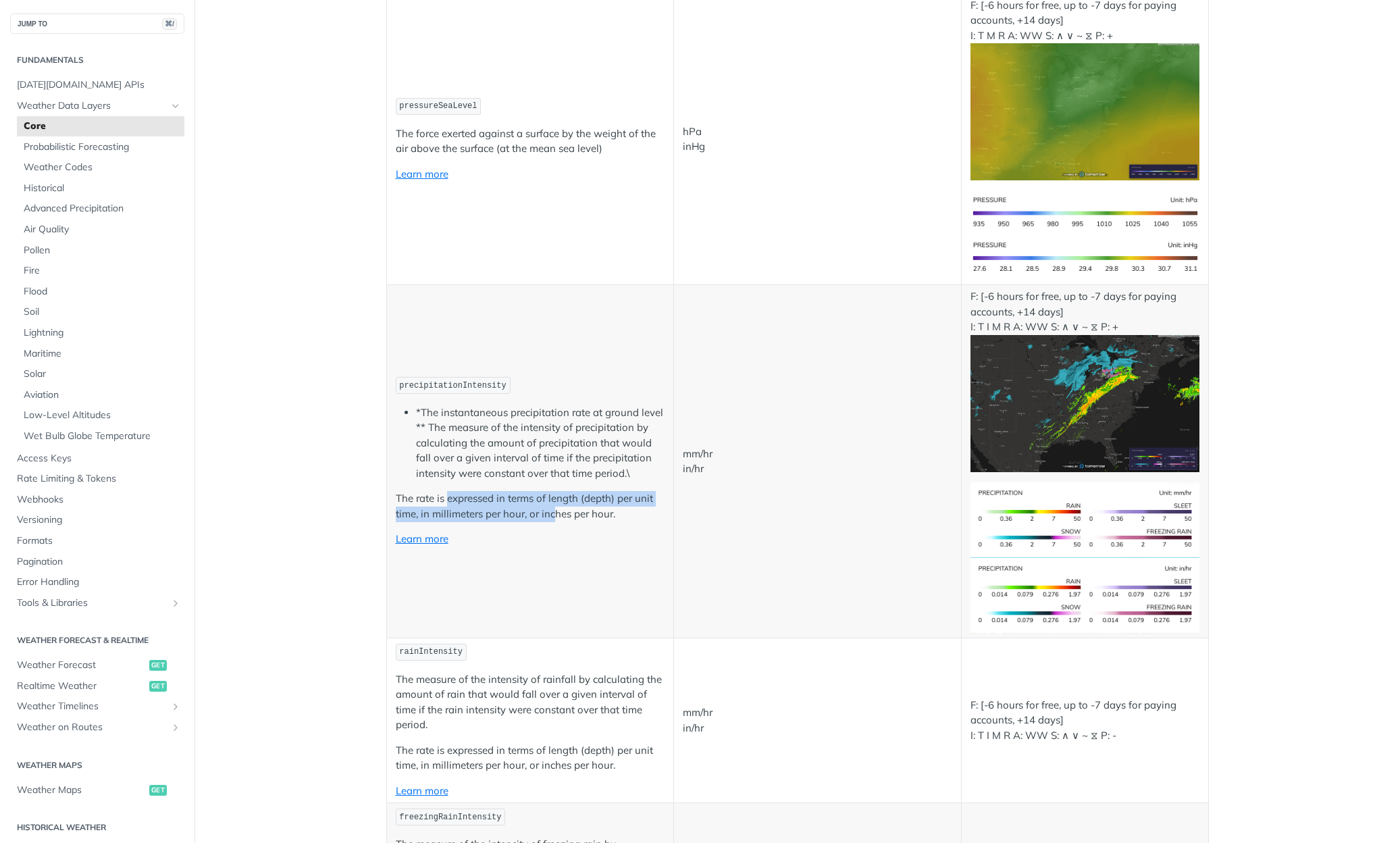
drag, startPoint x: 441, startPoint y: 492, endPoint x: 551, endPoint y: 498, distance: 110.2
click at [551, 498] on p "The rate is expressed in terms of length (depth) per unit time, in millimeters …" at bounding box center [530, 506] width 269 height 31
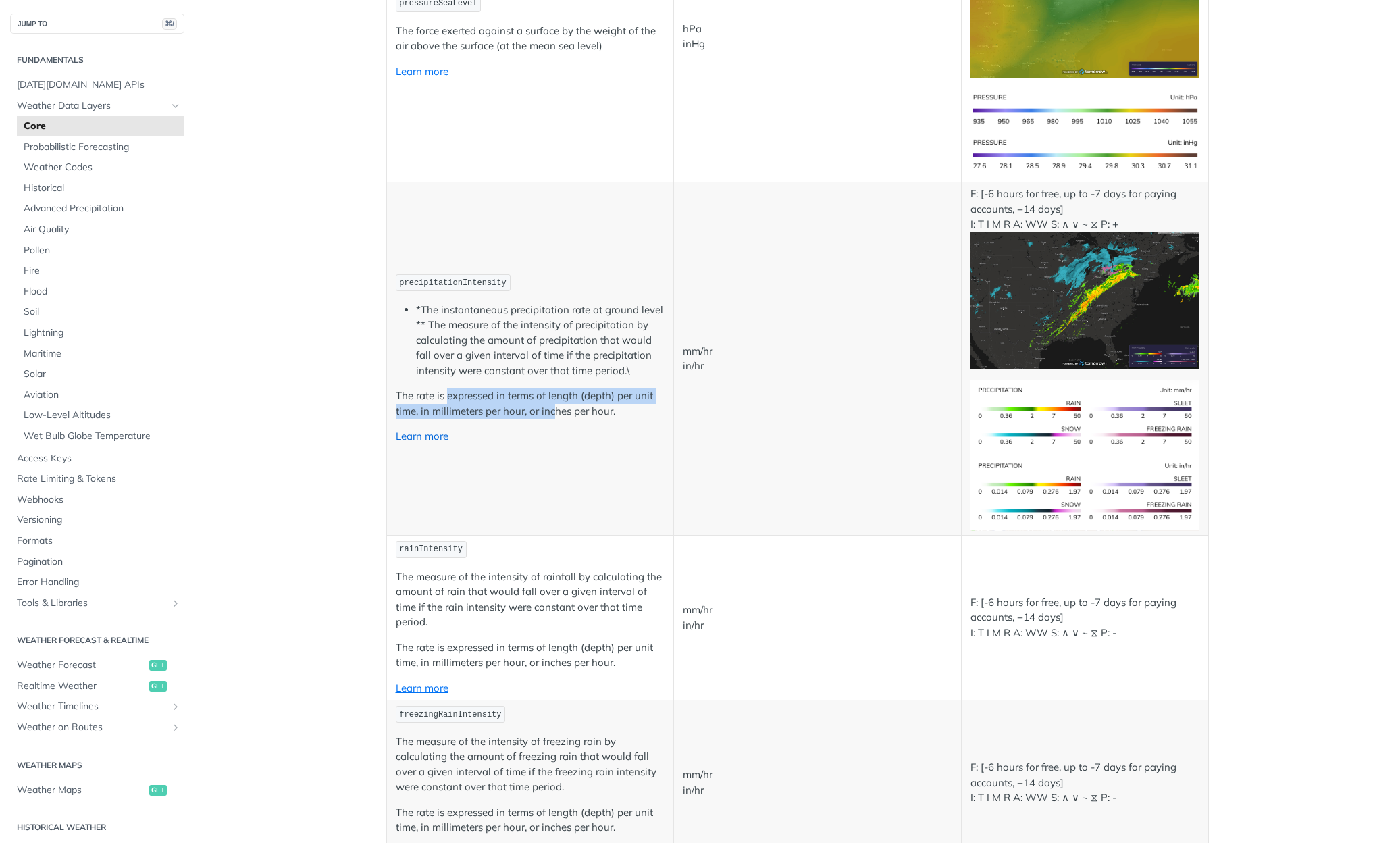
scroll to position [2398, 0]
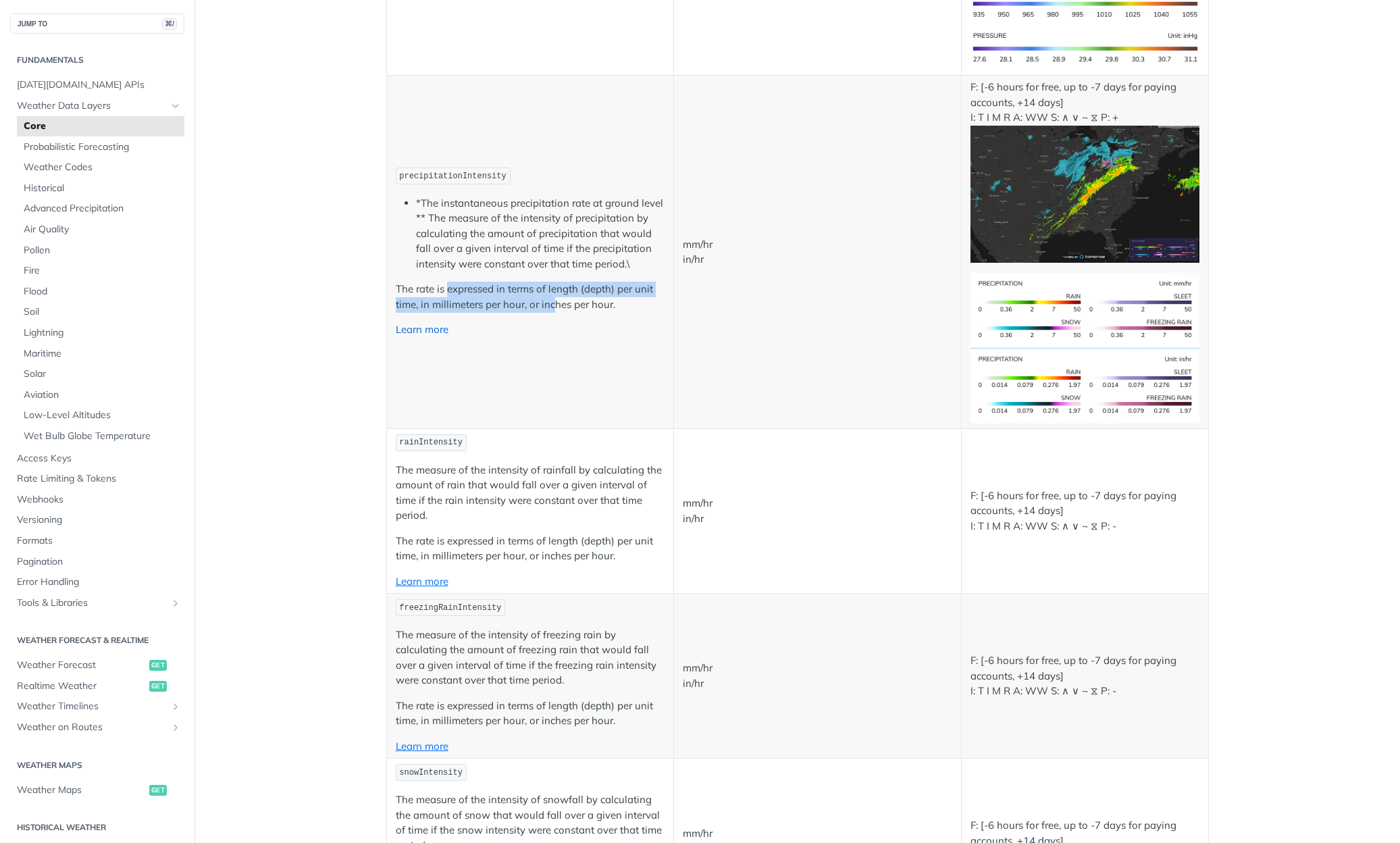
click at [425, 323] on link "Learn more" at bounding box center [422, 329] width 53 height 13
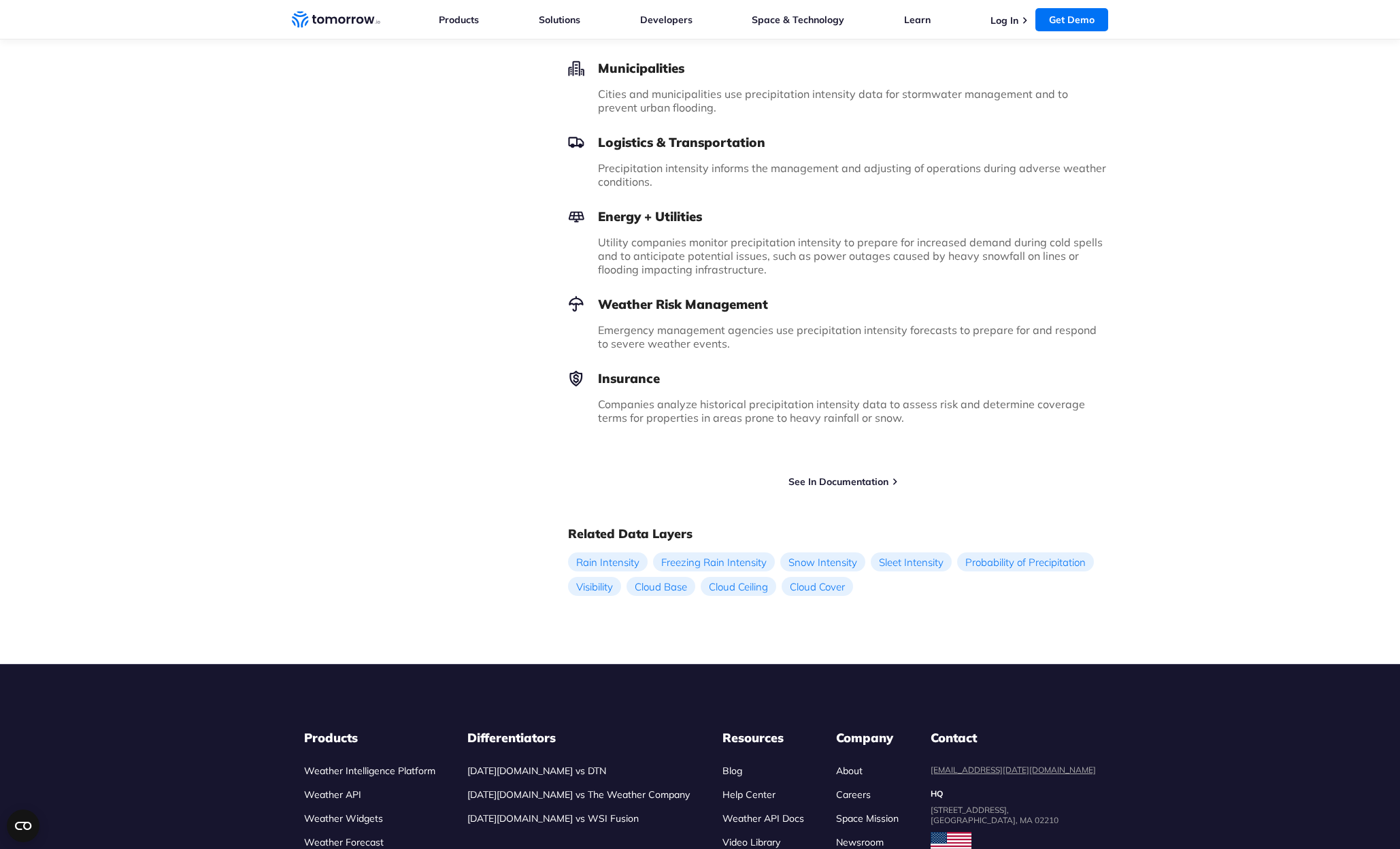
scroll to position [1144, 0]
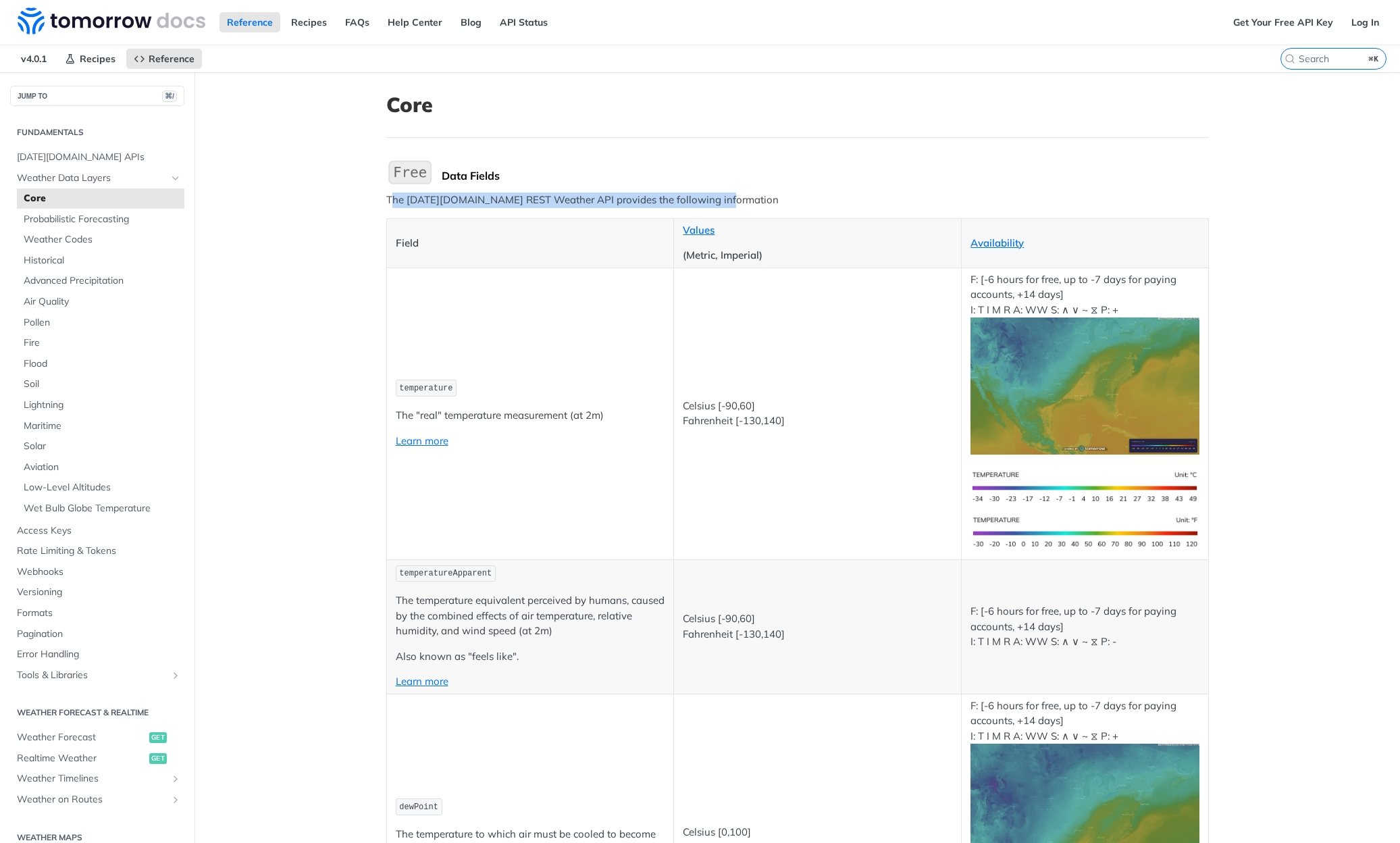
drag, startPoint x: 384, startPoint y: 201, endPoint x: 744, endPoint y: 196, distance: 360.0
click at [744, 196] on p "The [DATE][DOMAIN_NAME] REST Weather API provides the following information" at bounding box center [798, 200] width 823 height 16
click at [74, 731] on span "Weather Forecast" at bounding box center [81, 737] width 129 height 14
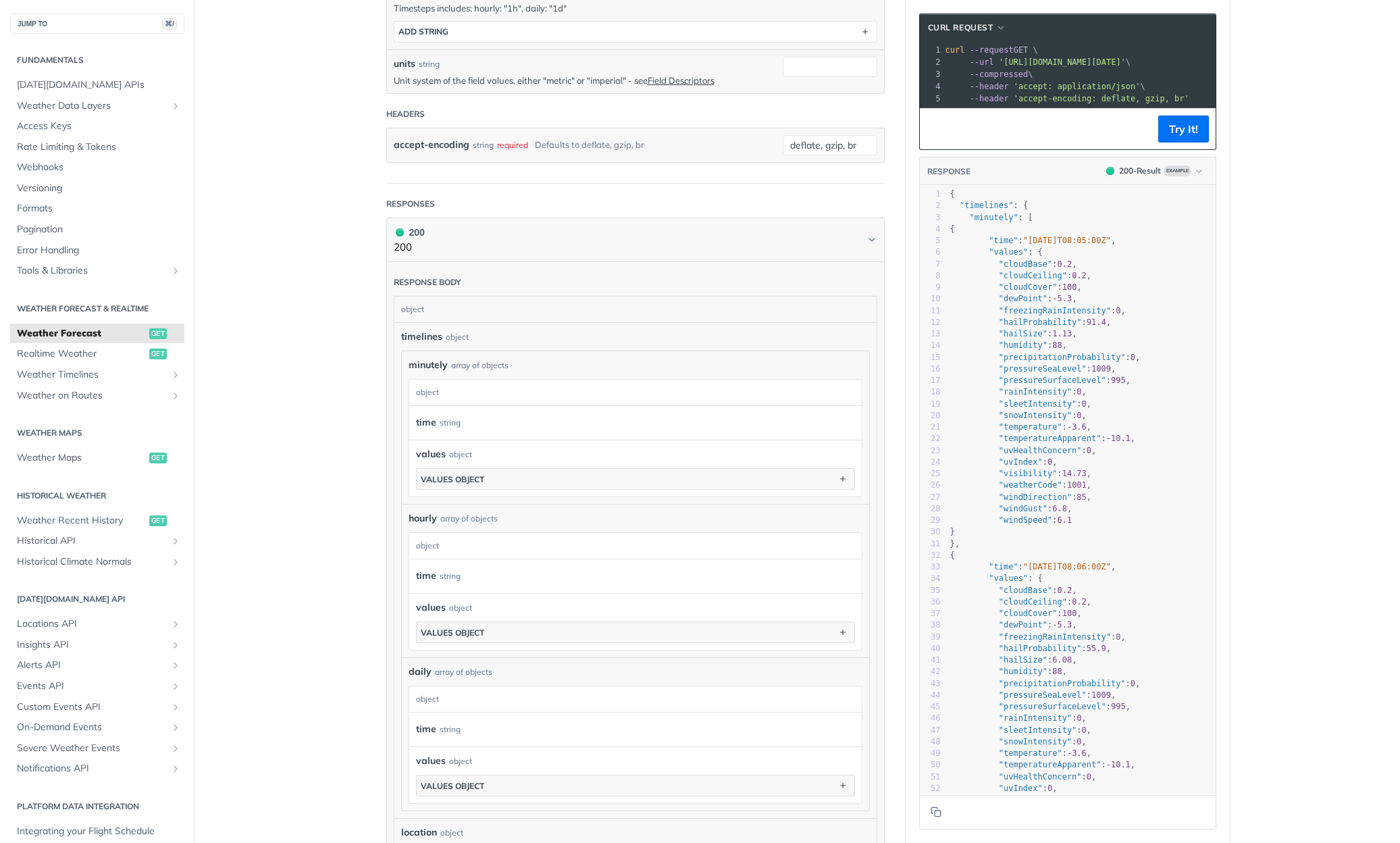
scroll to position [445, 0]
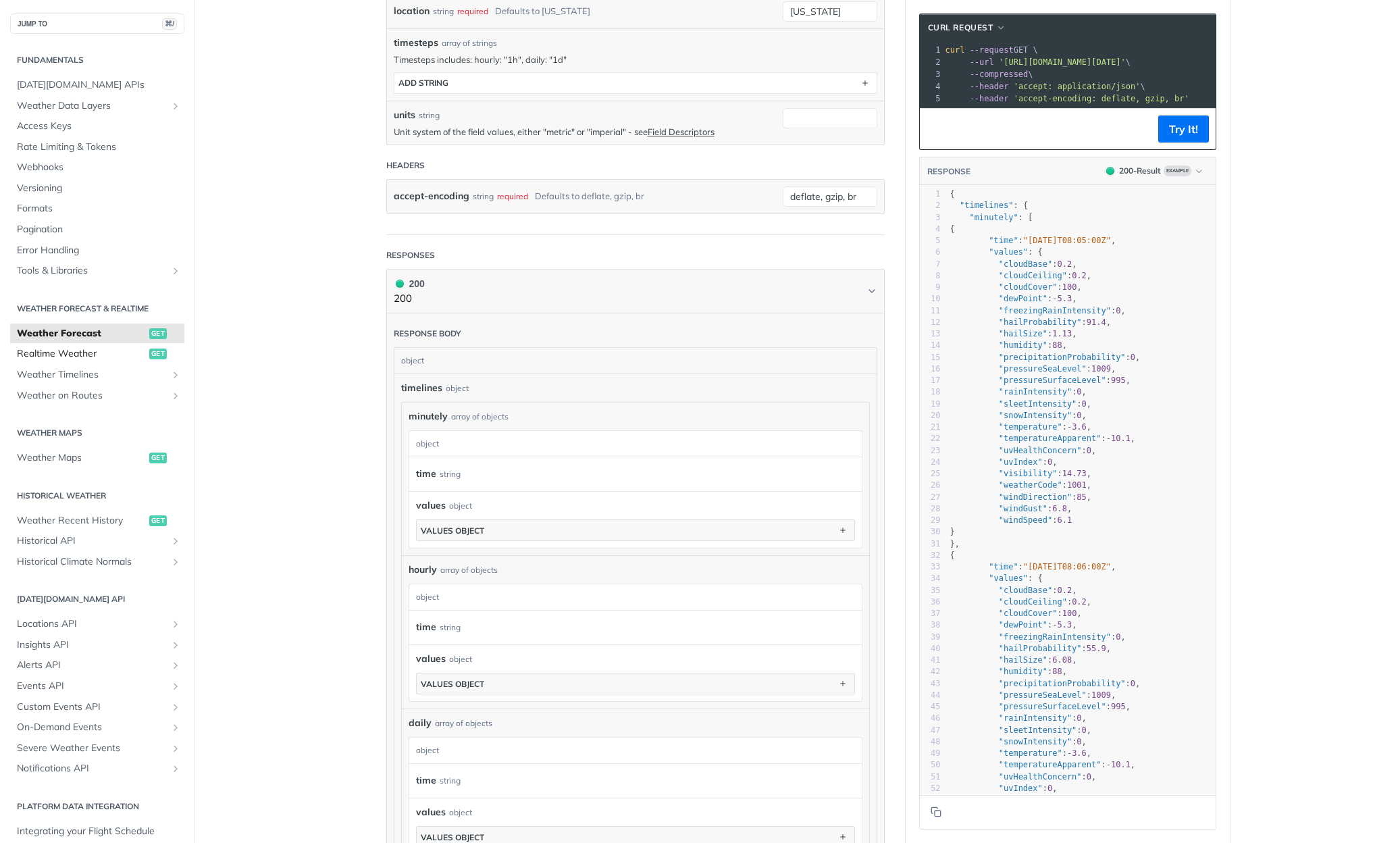
click at [66, 344] on link "Realtime Weather get" at bounding box center [97, 354] width 174 height 20
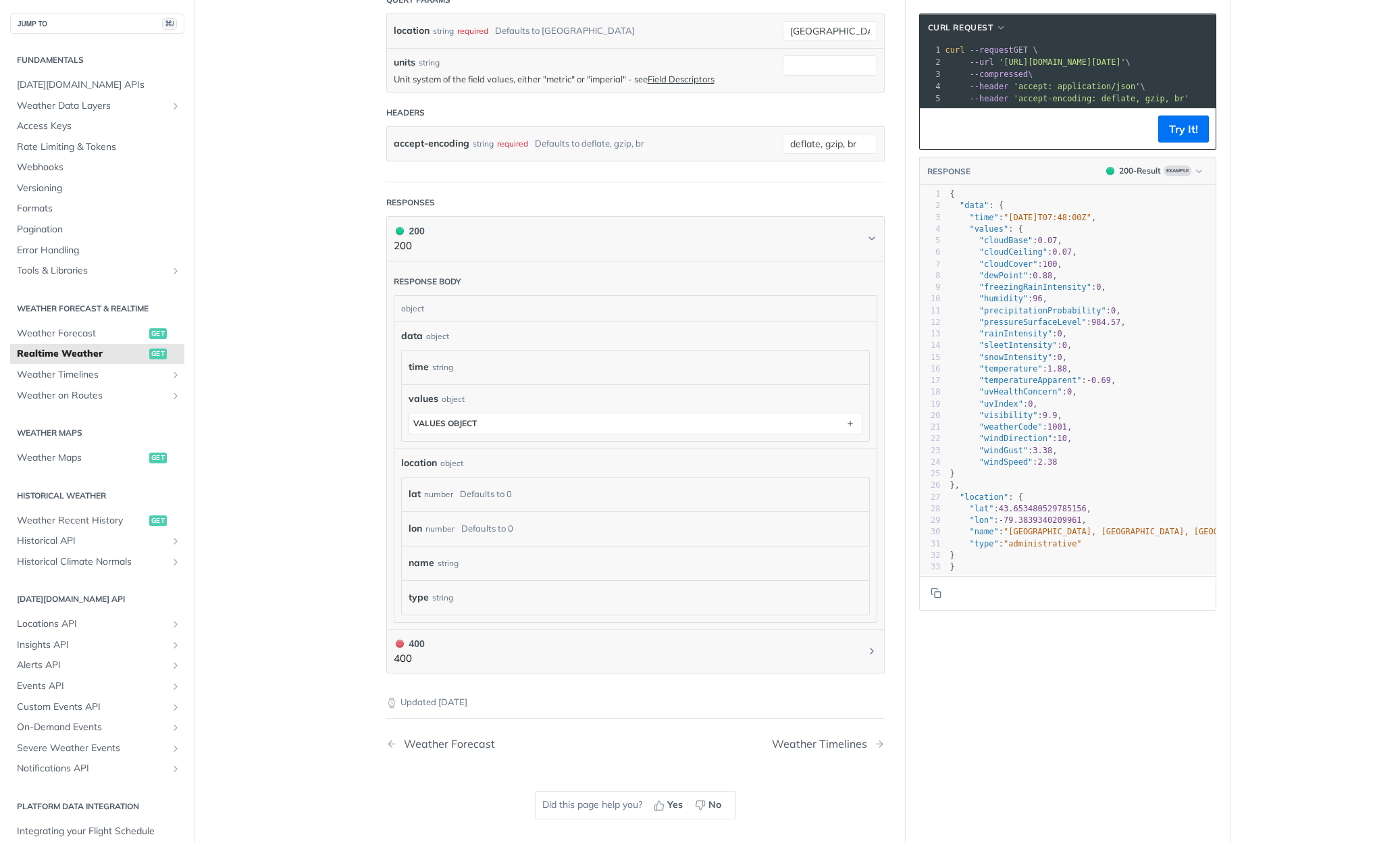
scroll to position [106, 0]
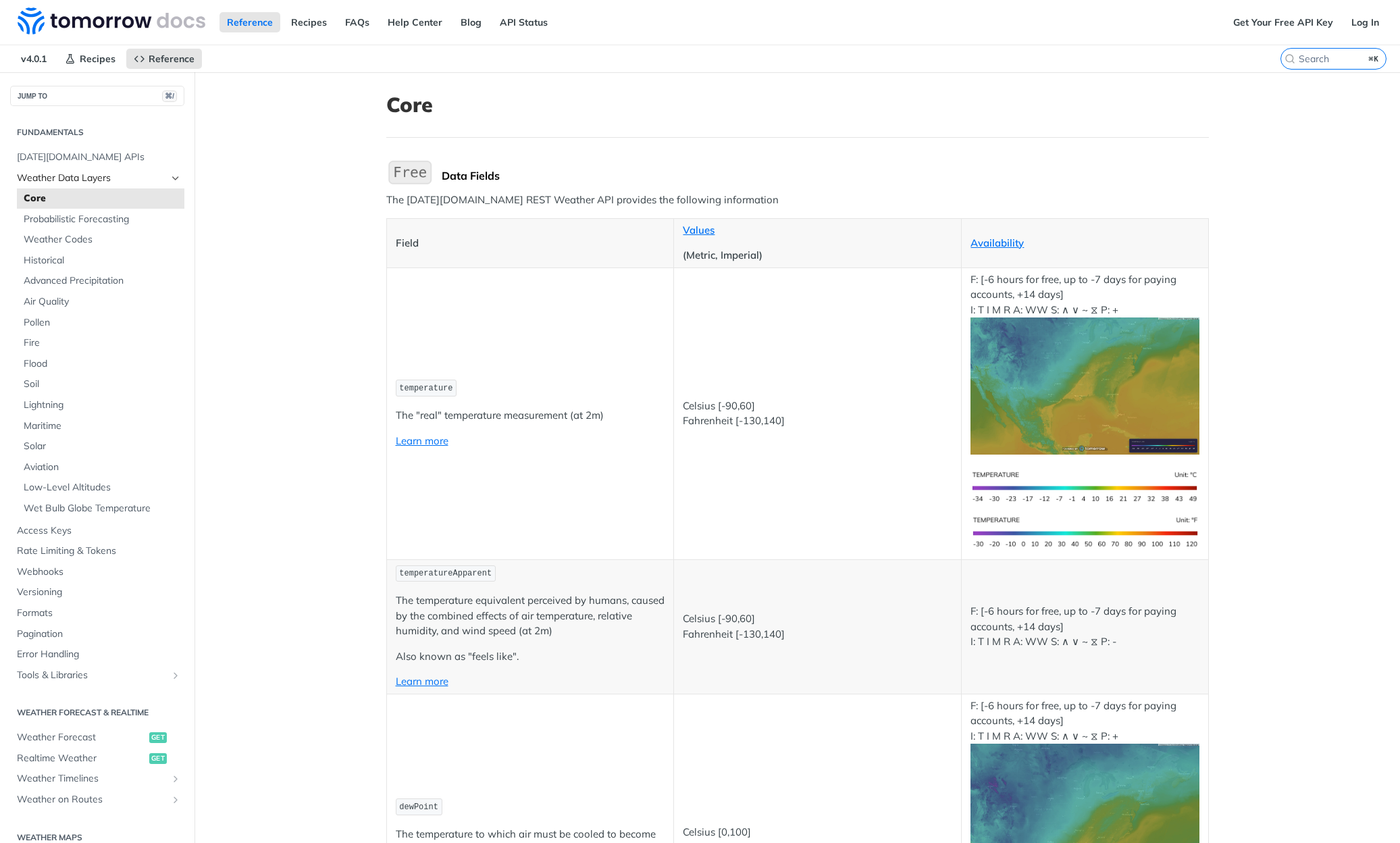
click at [71, 177] on span "Weather Data Layers" at bounding box center [92, 178] width 150 height 14
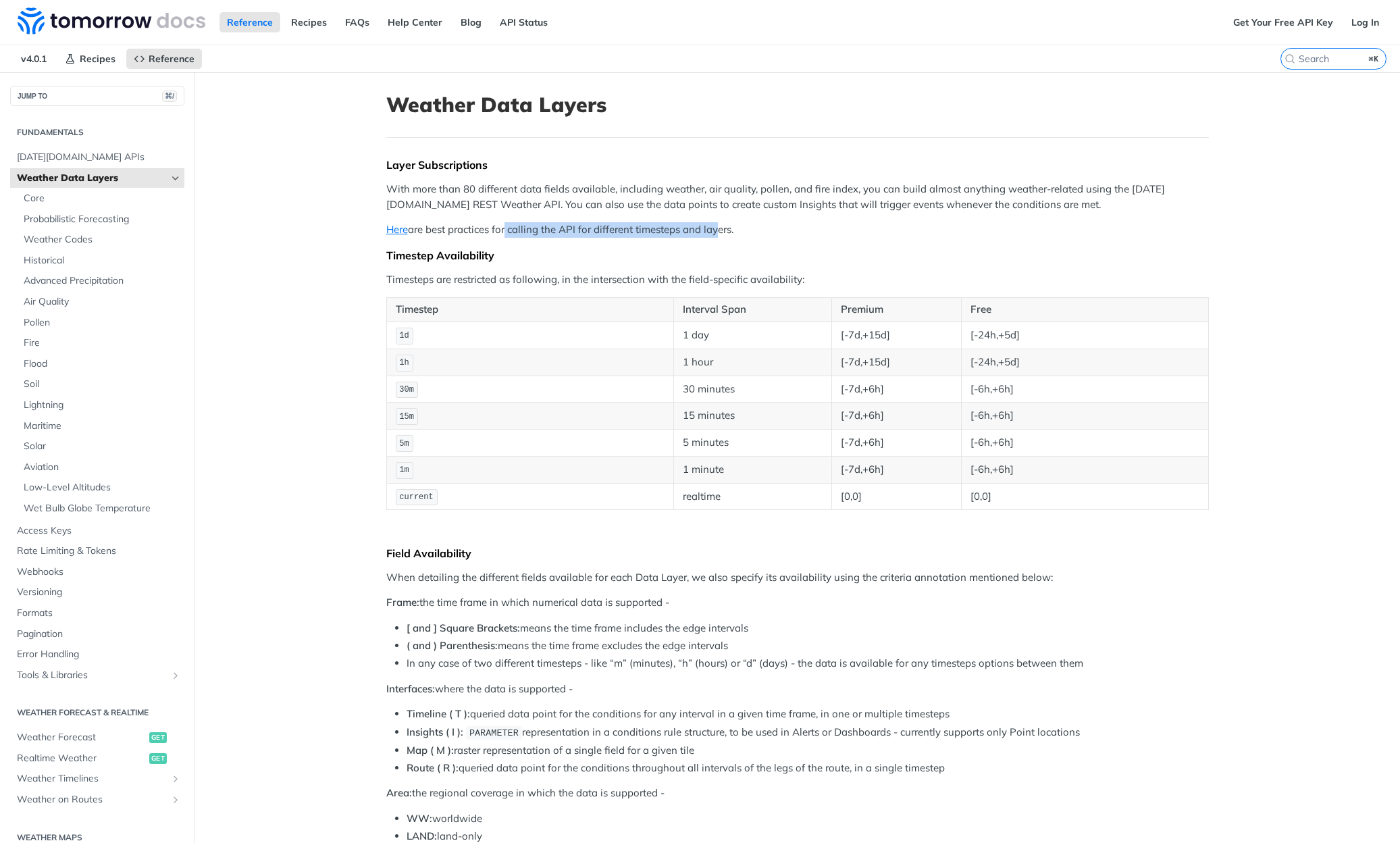
drag, startPoint x: 502, startPoint y: 227, endPoint x: 713, endPoint y: 228, distance: 211.0
click at [713, 228] on p "Here are best practices for calling the API for different timesteps and layers." at bounding box center [798, 230] width 823 height 16
click at [712, 228] on p "Here are best practices for calling the API for different timesteps and layers." at bounding box center [798, 230] width 823 height 16
drag, startPoint x: 732, startPoint y: 229, endPoint x: 409, endPoint y: 191, distance: 325.2
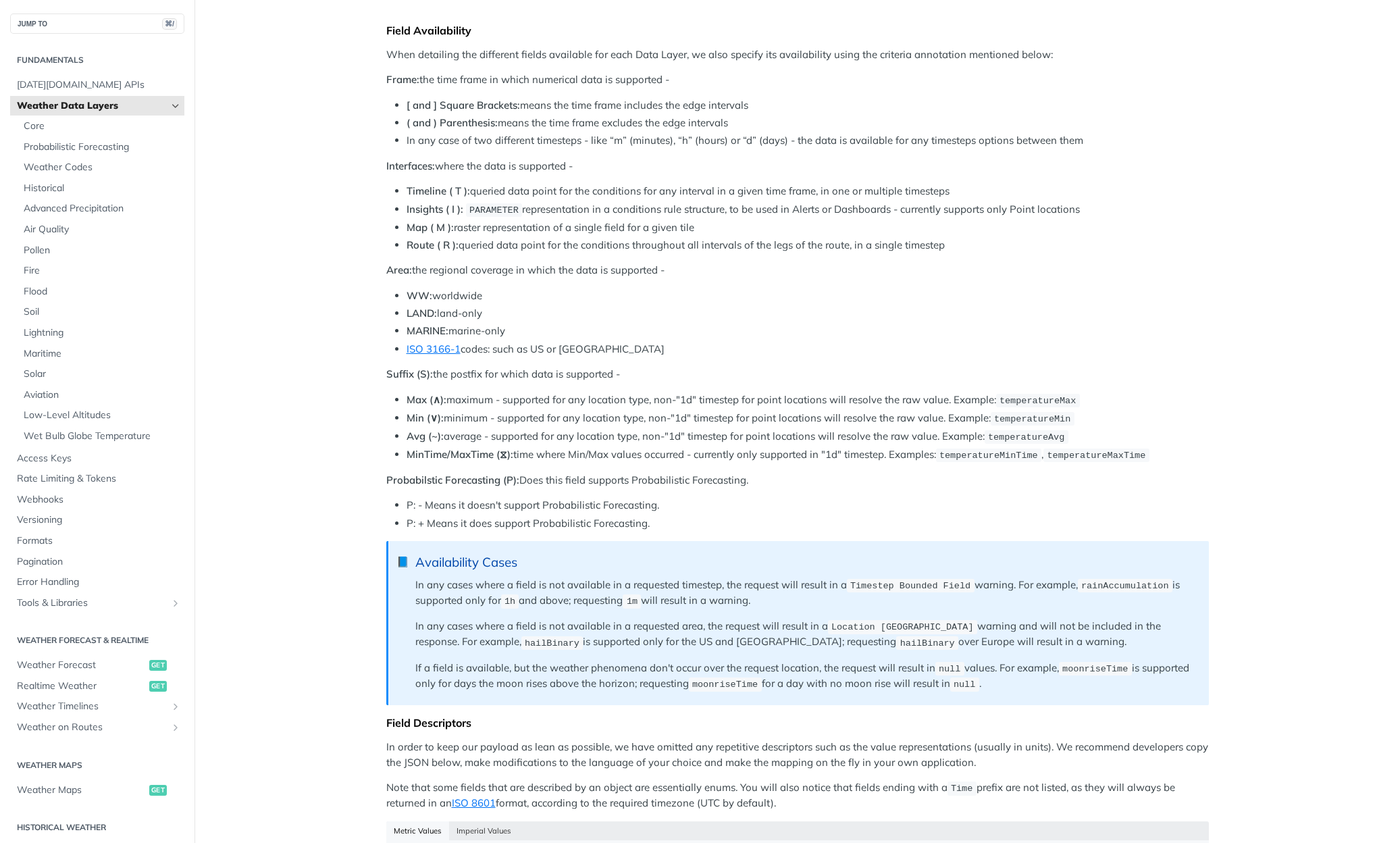
scroll to position [700, 0]
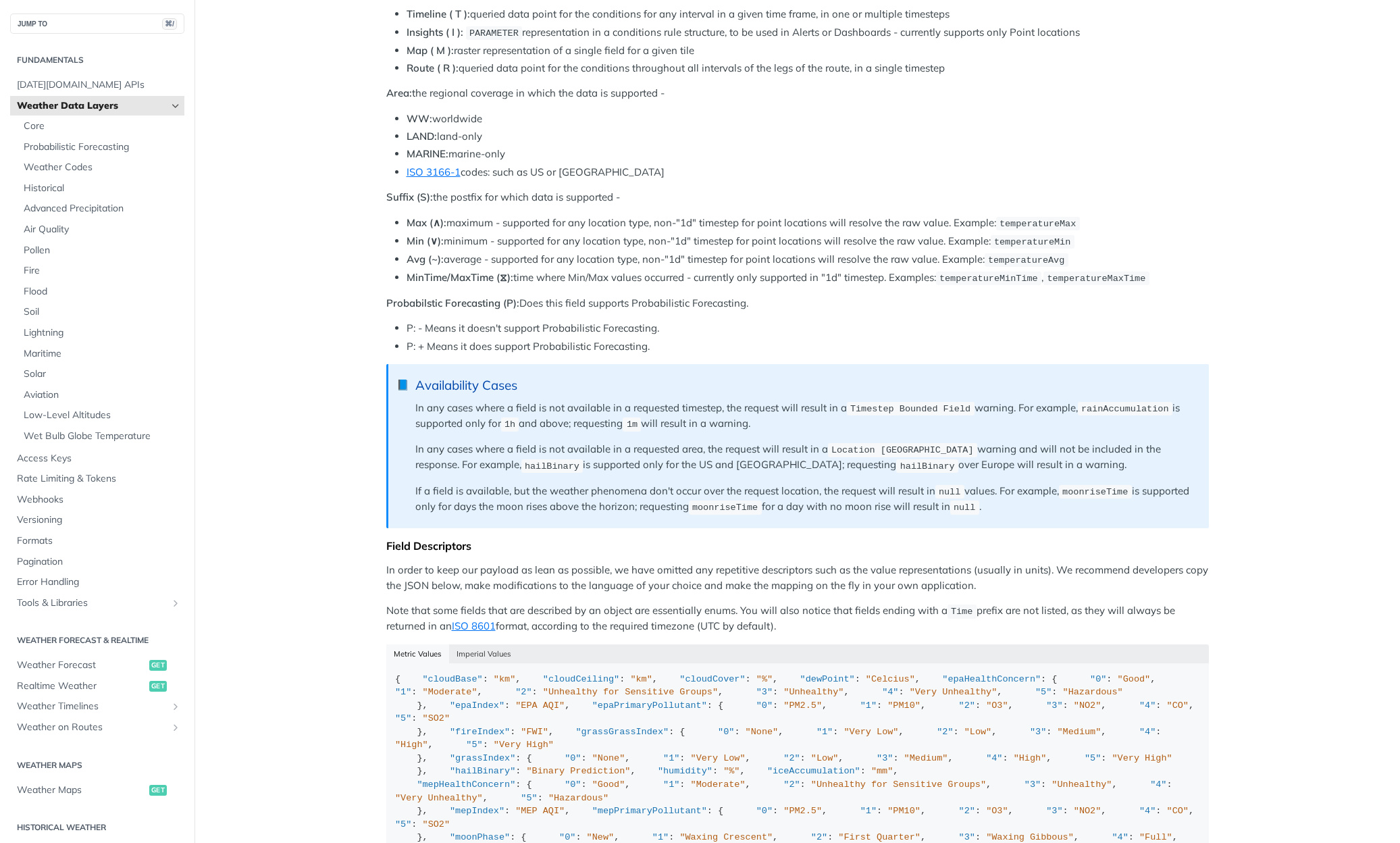
drag, startPoint x: 409, startPoint y: 401, endPoint x: 1001, endPoint y: 494, distance: 599.3
click at [1001, 494] on blockquote "📘 Availability Cases In any cases where a field is not available in a requested…" at bounding box center [798, 447] width 823 height 164
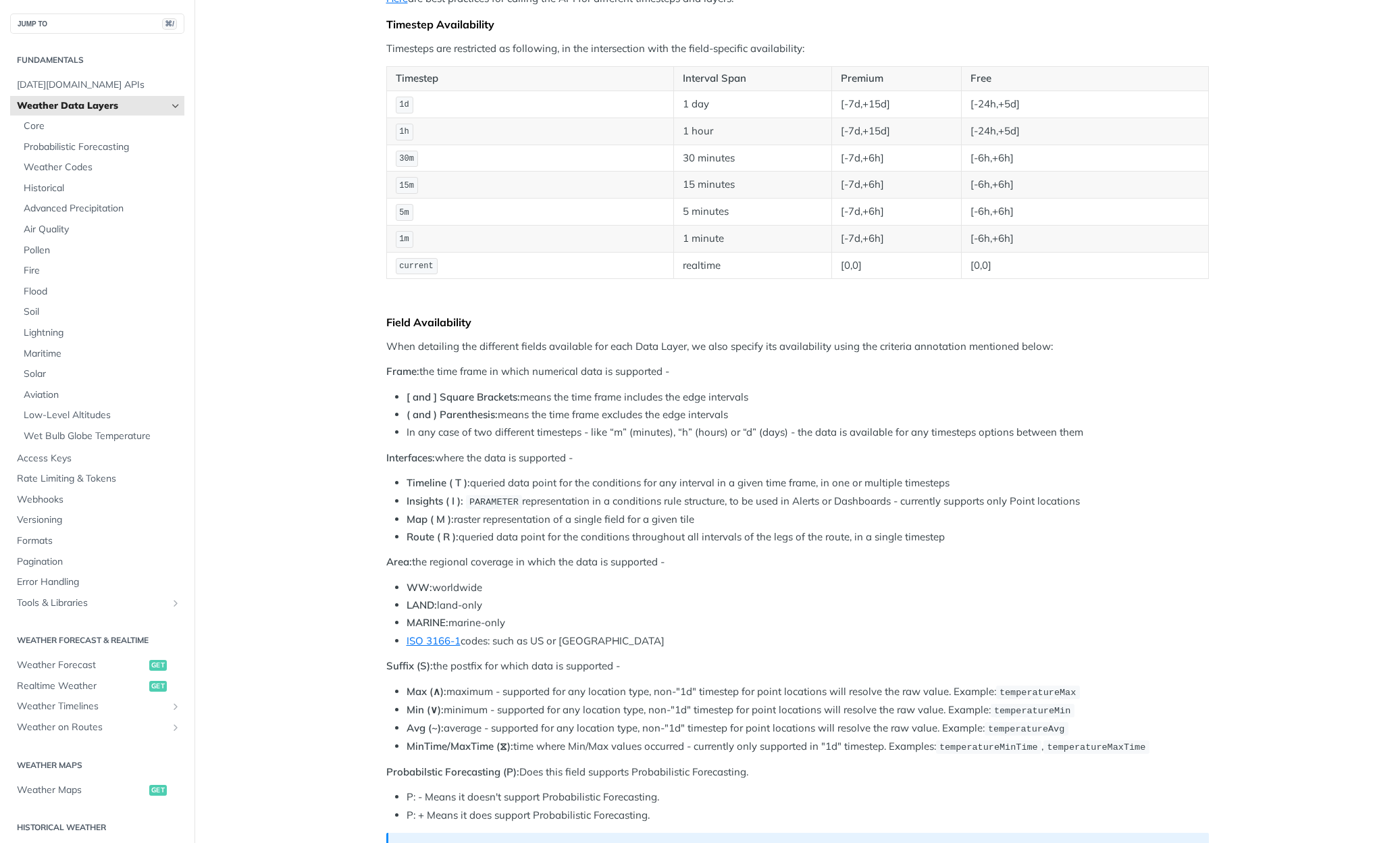
scroll to position [0, 0]
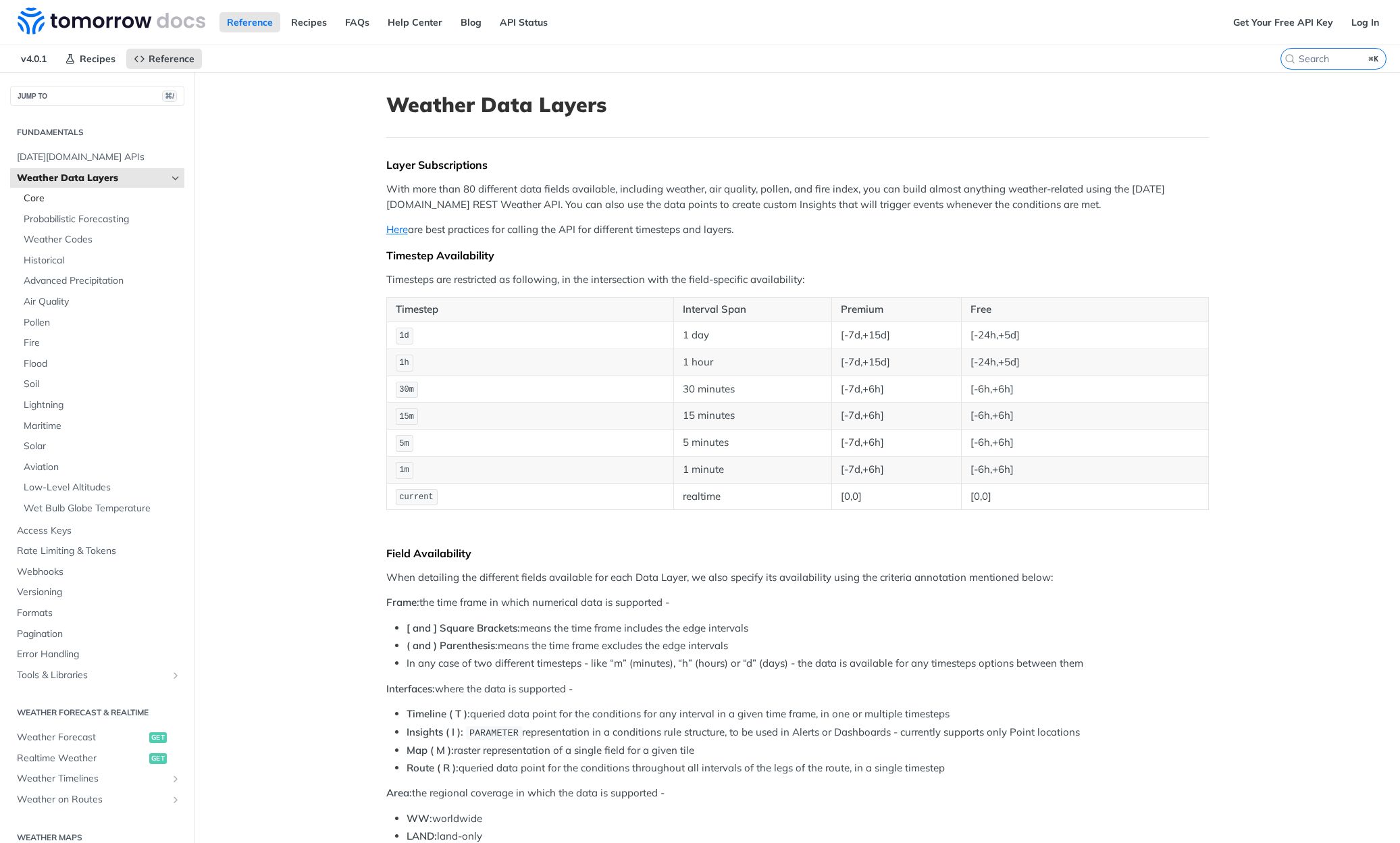
click at [49, 195] on span "Core" at bounding box center [102, 199] width 157 height 14
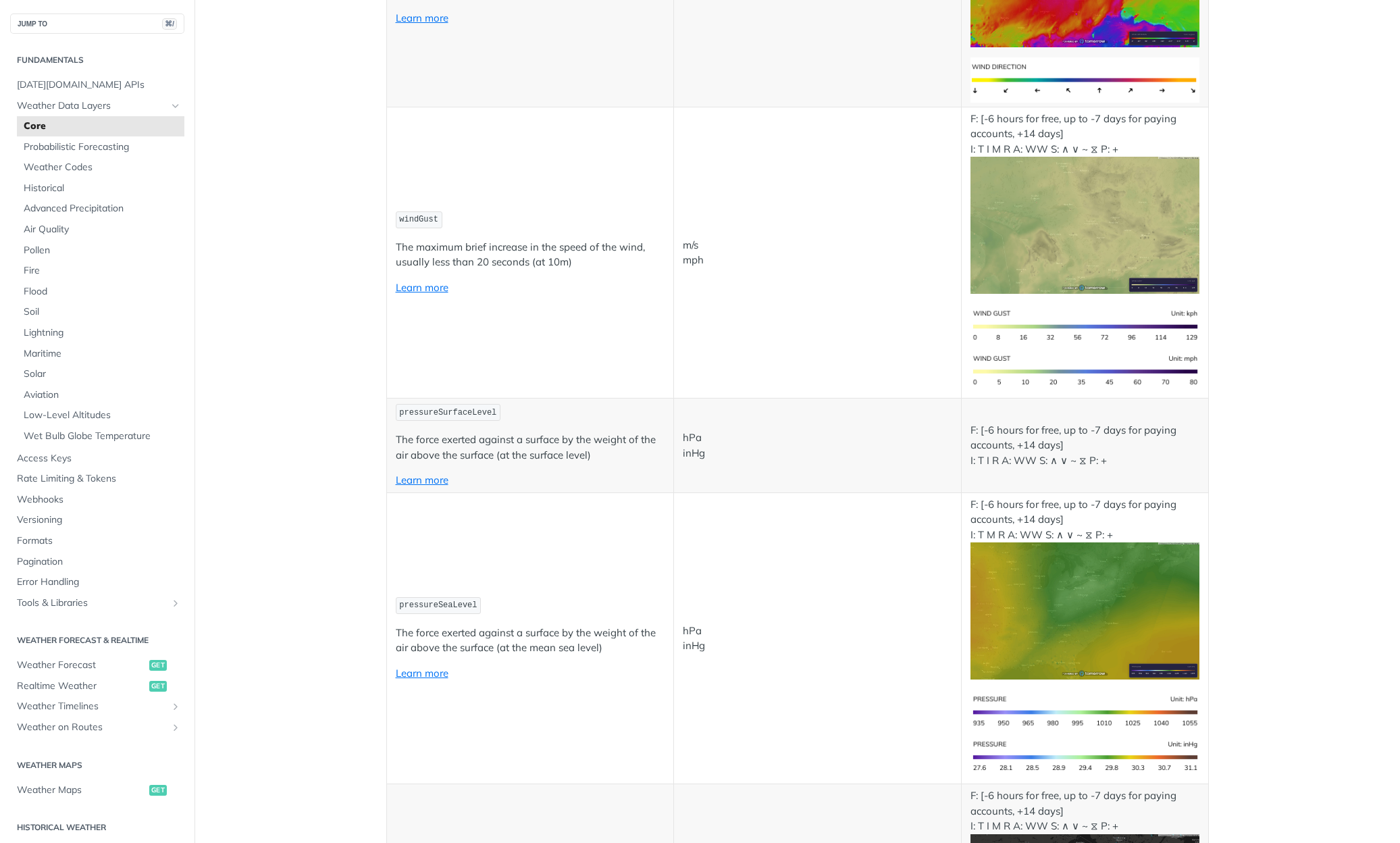
scroll to position [1877, 0]
